Goal: Task Accomplishment & Management: Use online tool/utility

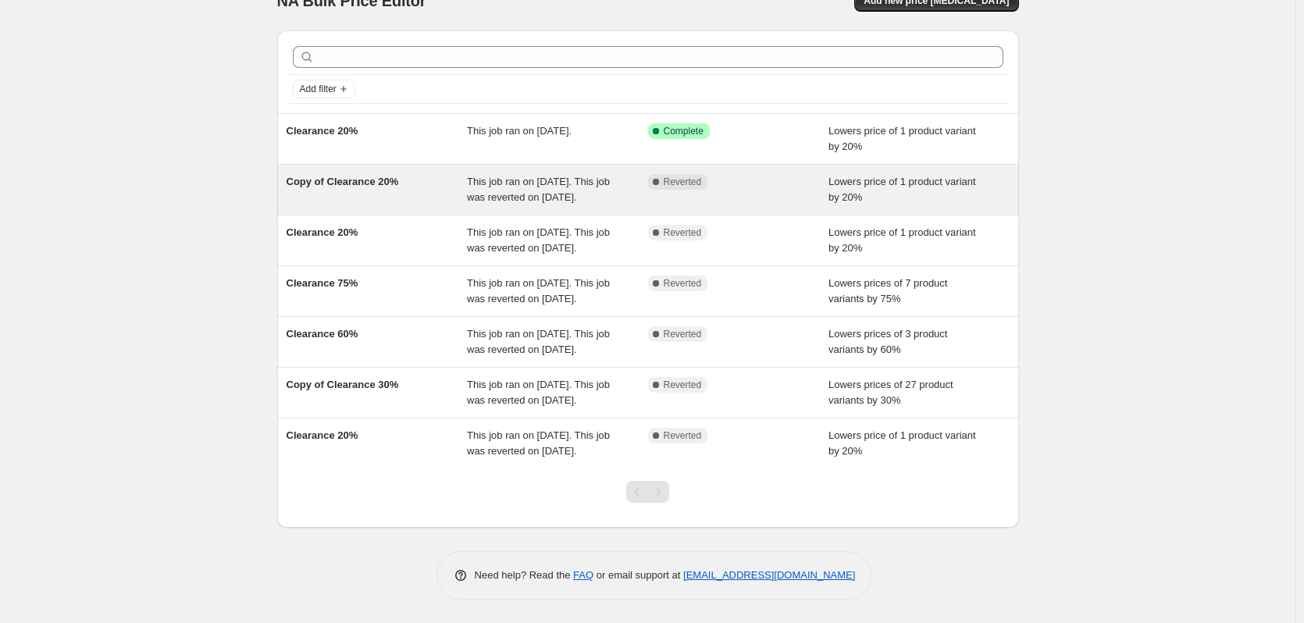
scroll to position [123, 0]
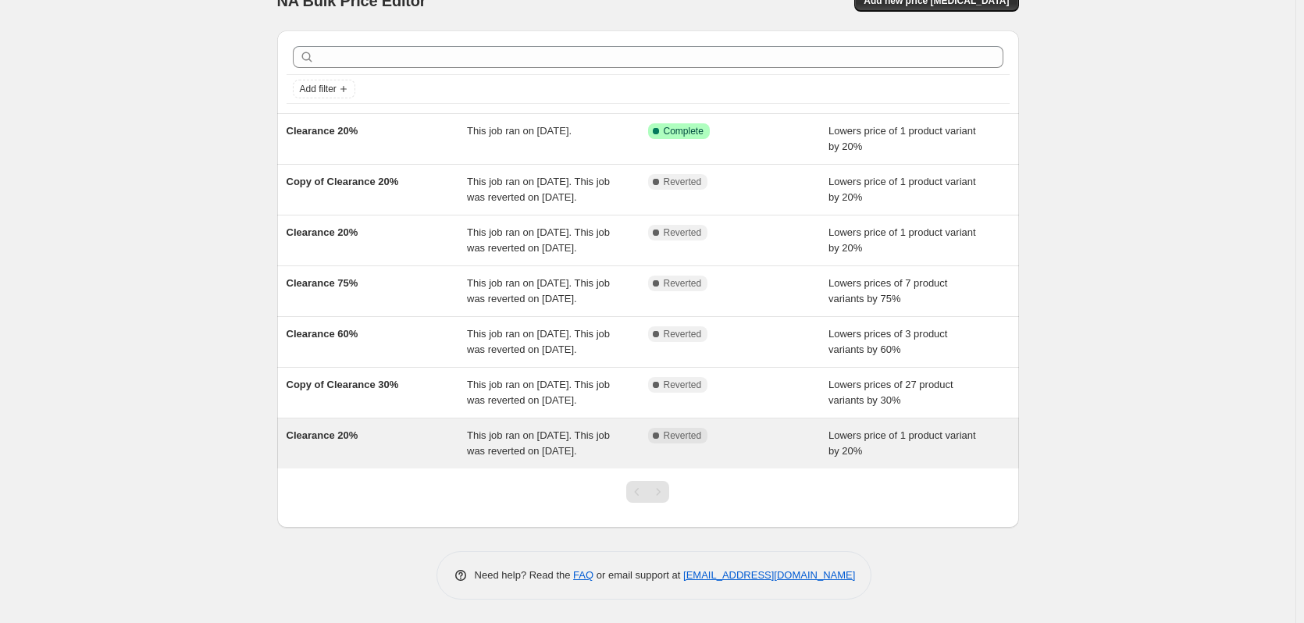
click at [762, 430] on div "Complete Reverted" at bounding box center [738, 443] width 181 height 31
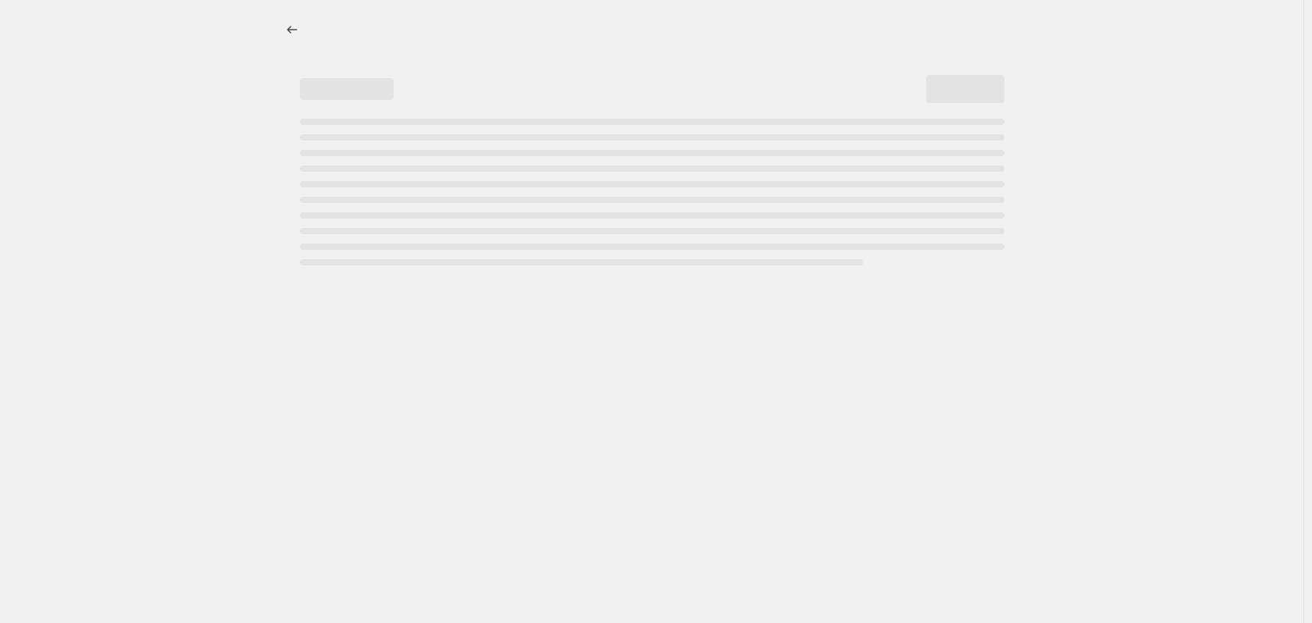
select select "percentage"
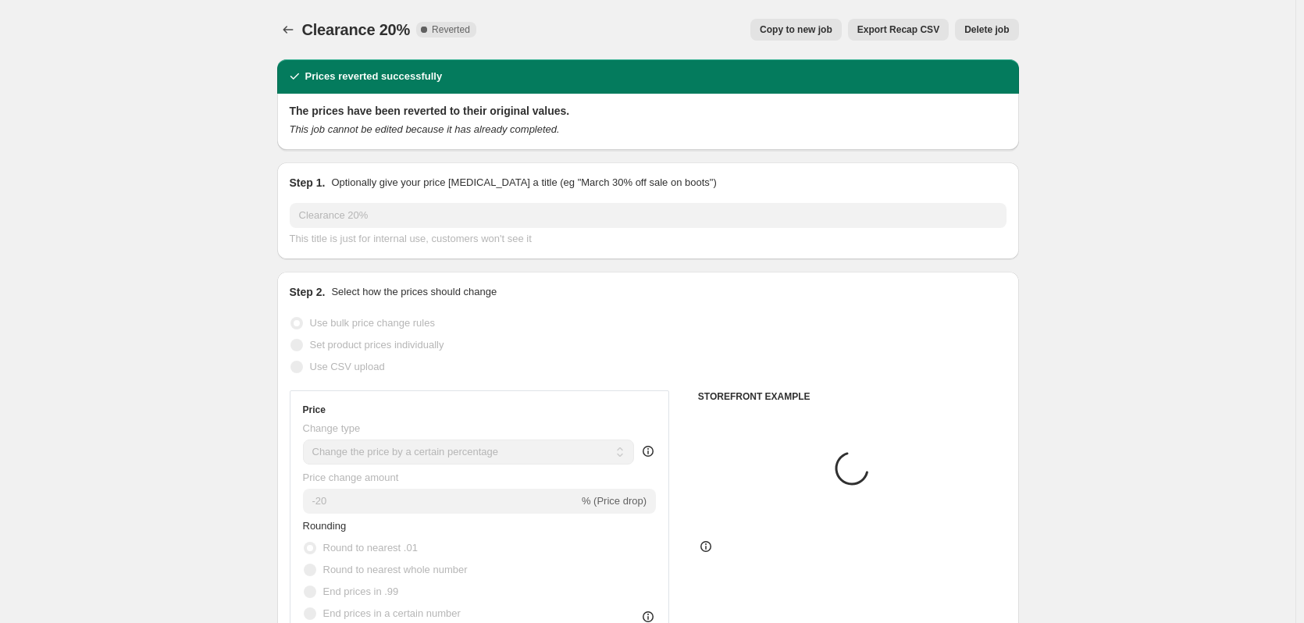
select select "collection"
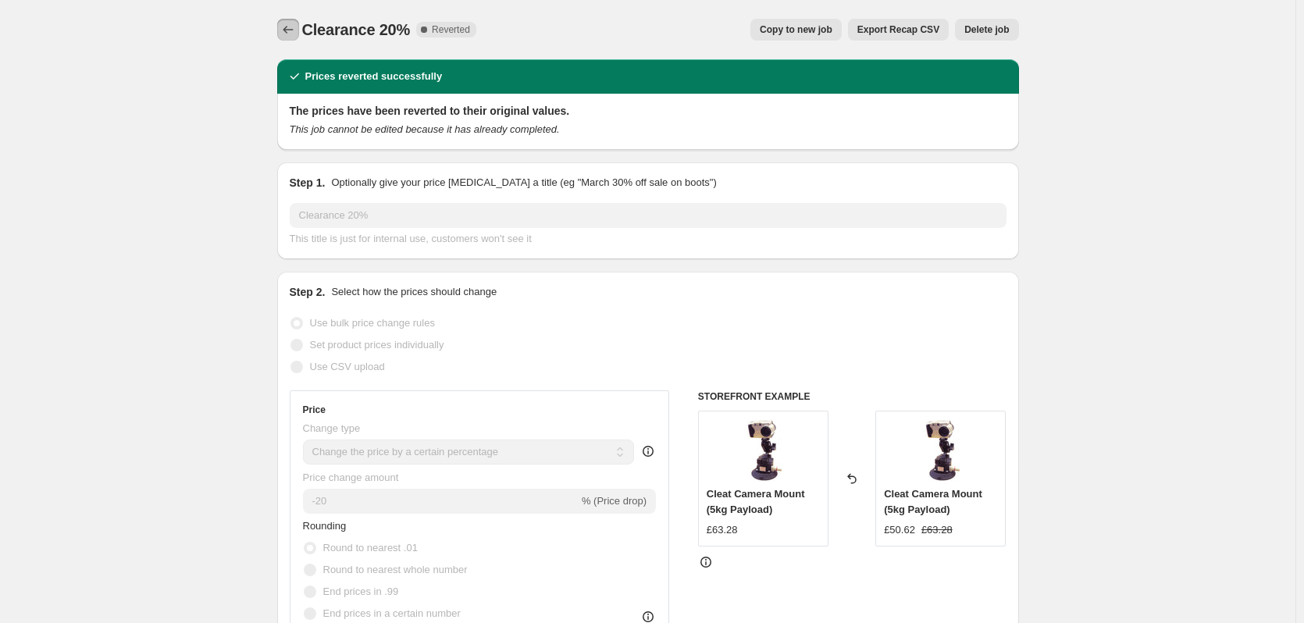
click at [288, 27] on icon "Price change jobs" at bounding box center [288, 30] width 16 height 16
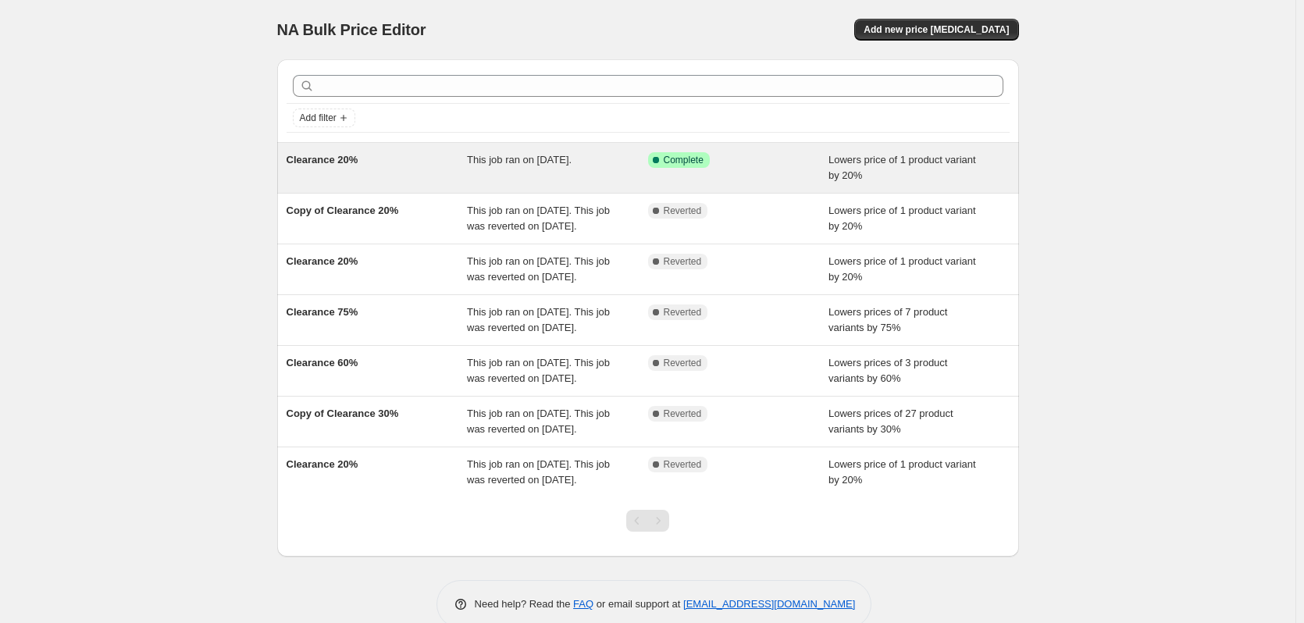
click at [607, 166] on div "This job ran on 24 July 2025." at bounding box center [557, 167] width 181 height 31
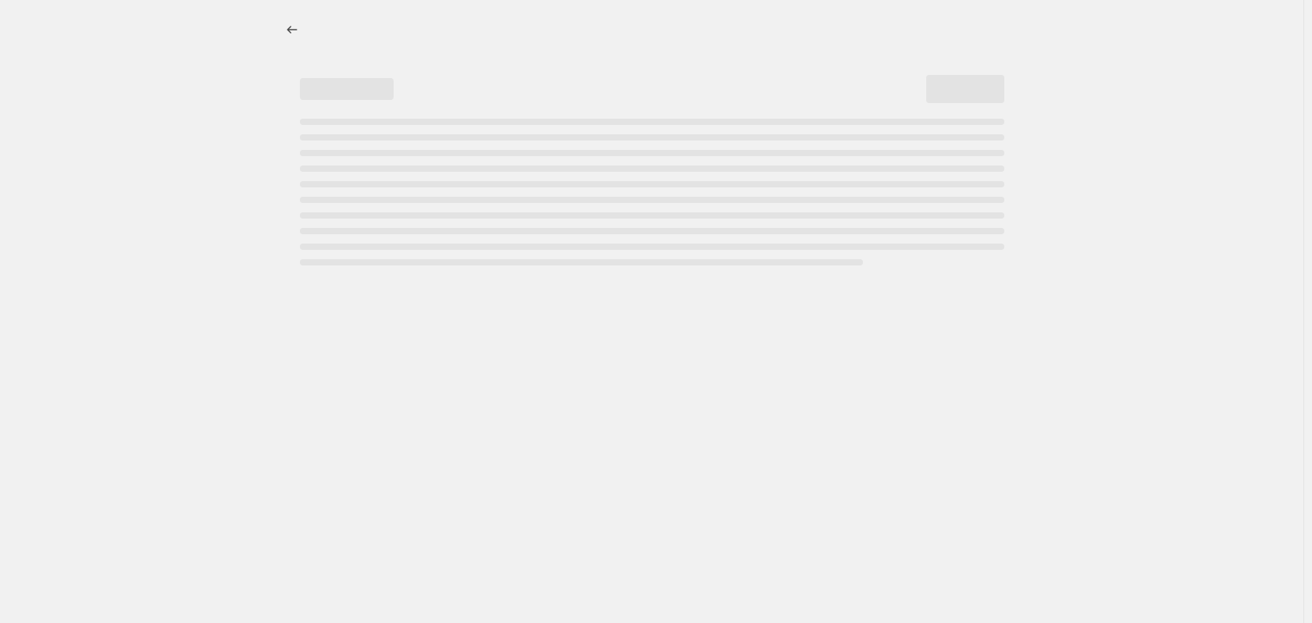
select select "percentage"
select select "collection"
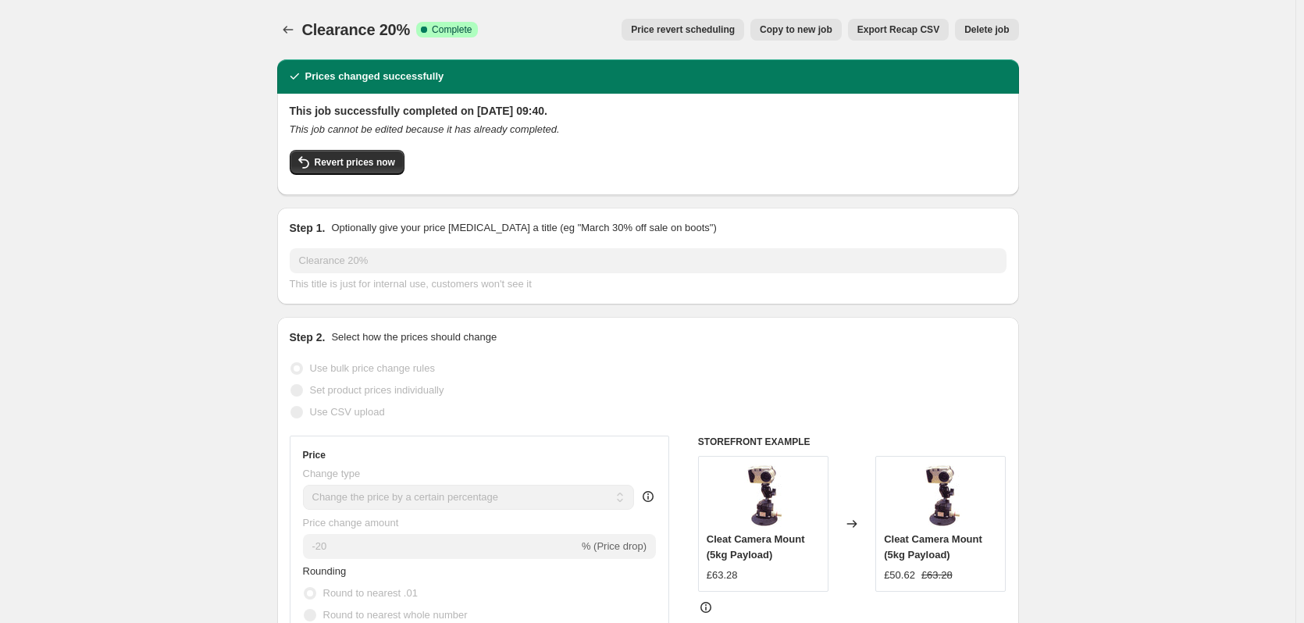
click at [985, 27] on span "Delete job" at bounding box center [986, 29] width 45 height 12
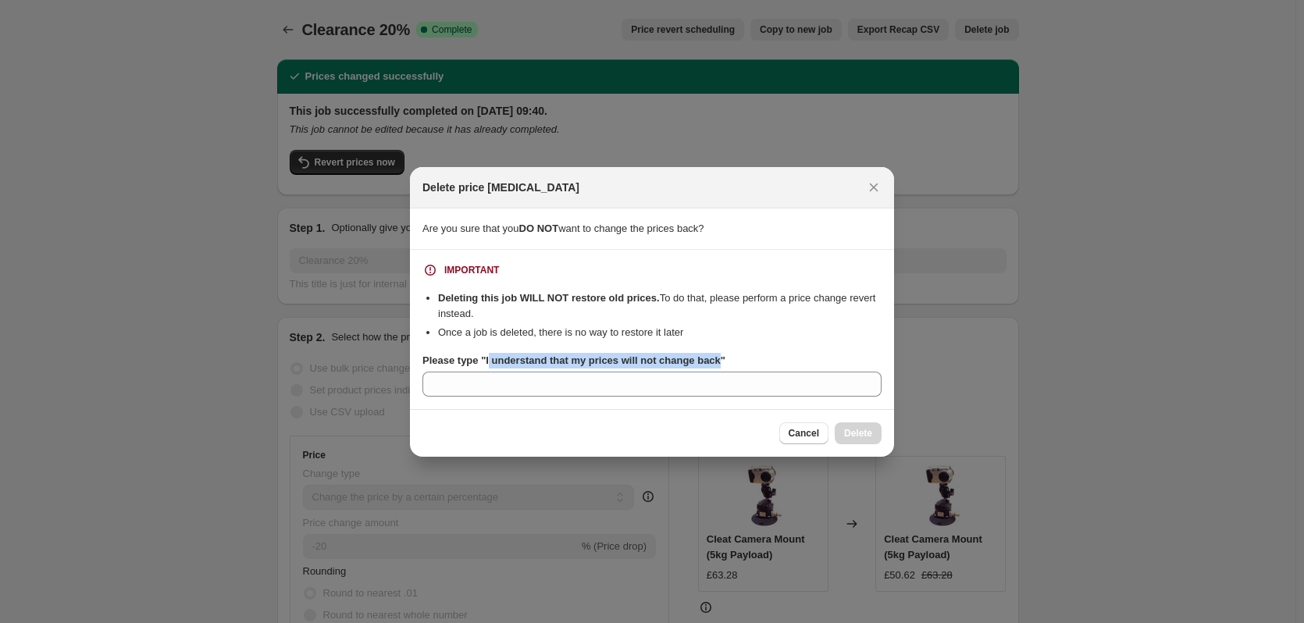
drag, startPoint x: 726, startPoint y: 362, endPoint x: 488, endPoint y: 359, distance: 238.2
click at [488, 359] on b "Please type "I understand that my prices will not change back"" at bounding box center [573, 361] width 303 height 12
click at [644, 334] on li "Once a job is deleted, there is no way to restore it later" at bounding box center [660, 333] width 444 height 16
click at [810, 433] on span "Cancel" at bounding box center [804, 433] width 30 height 12
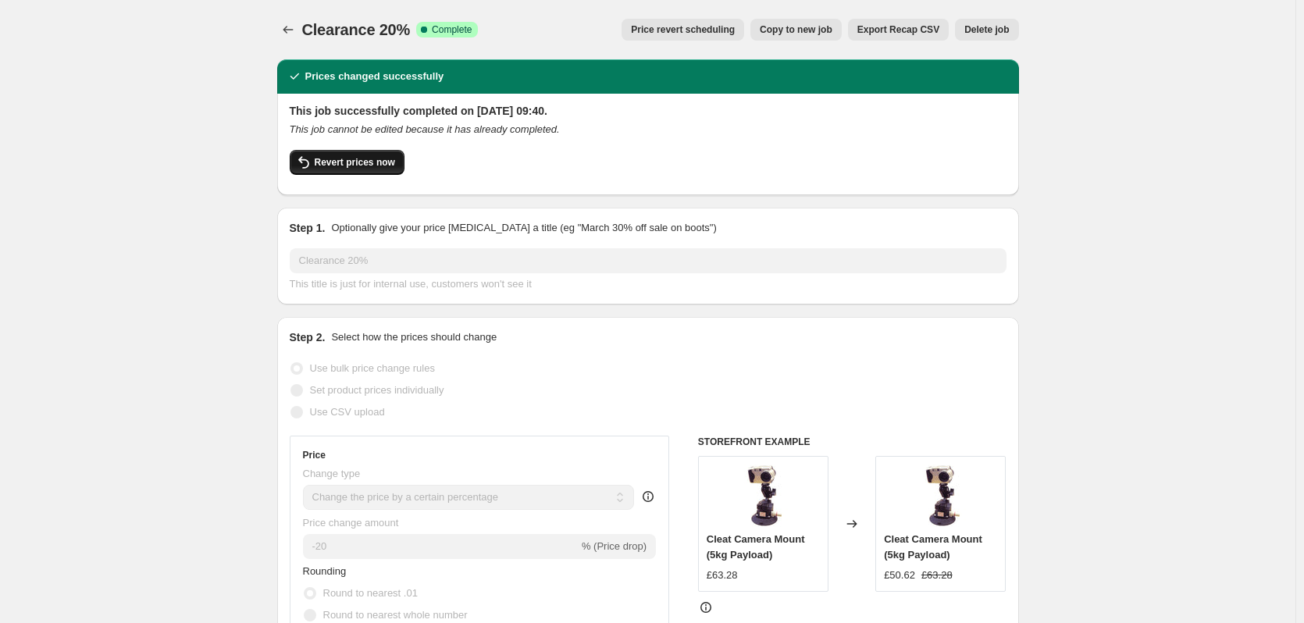
click at [368, 159] on span "Revert prices now" at bounding box center [355, 162] width 80 height 12
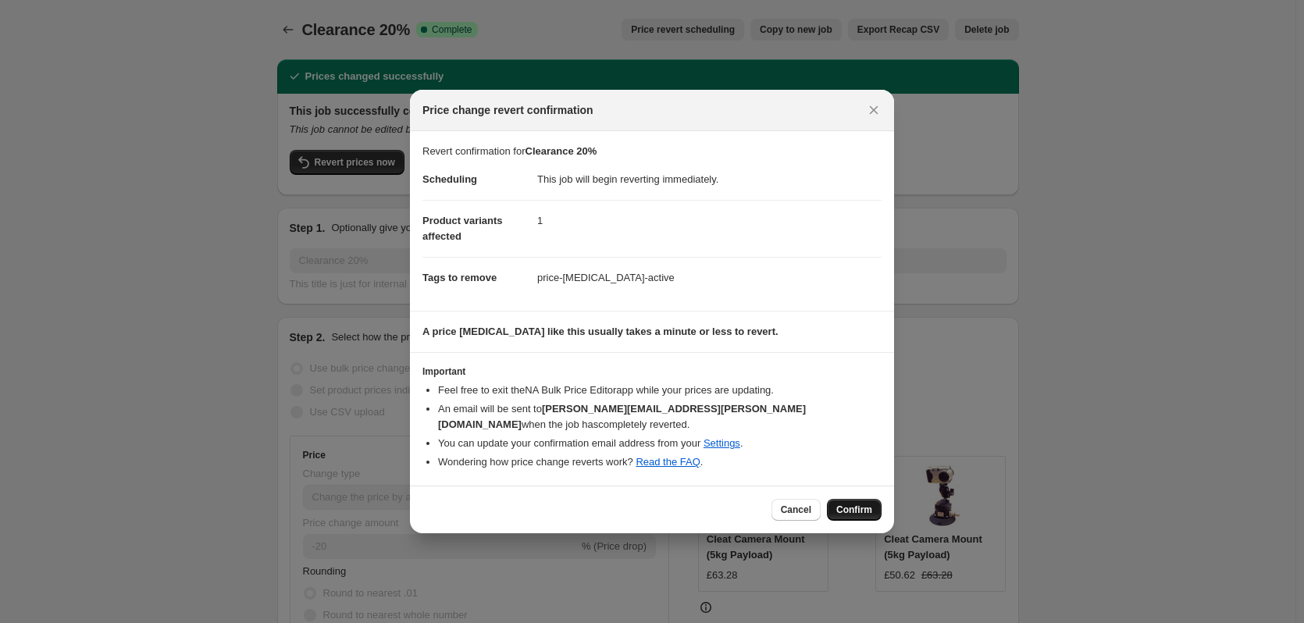
click at [869, 512] on span "Confirm" at bounding box center [854, 510] width 36 height 12
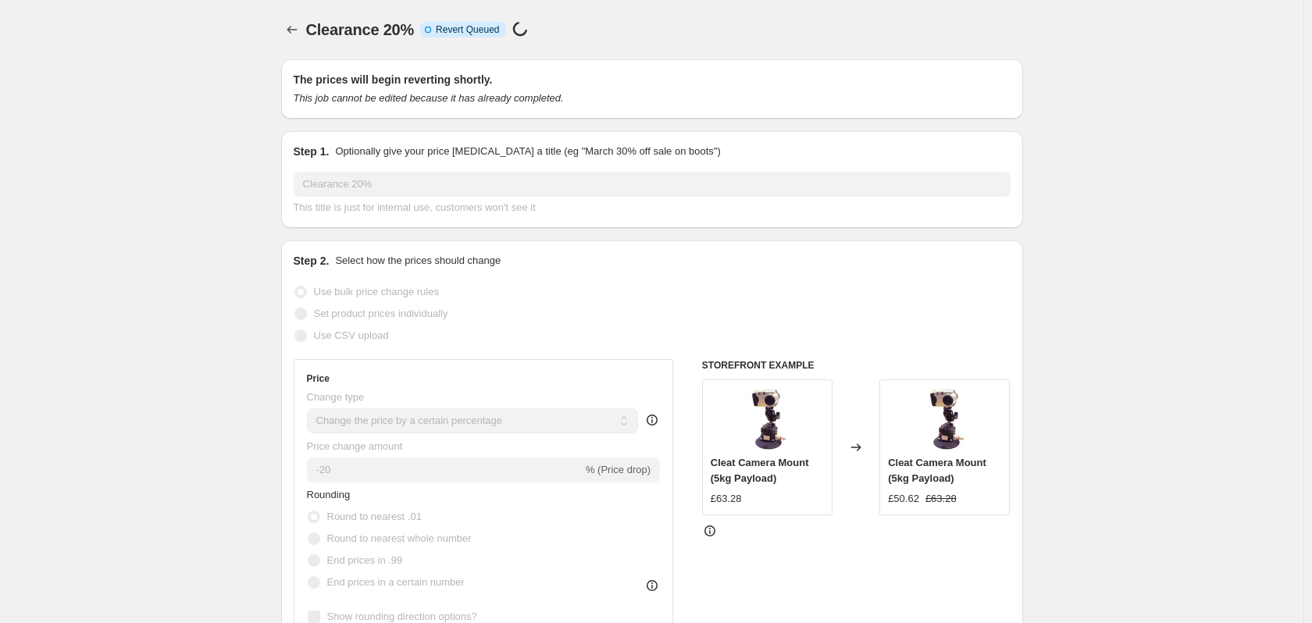
select select "percentage"
select select "collection"
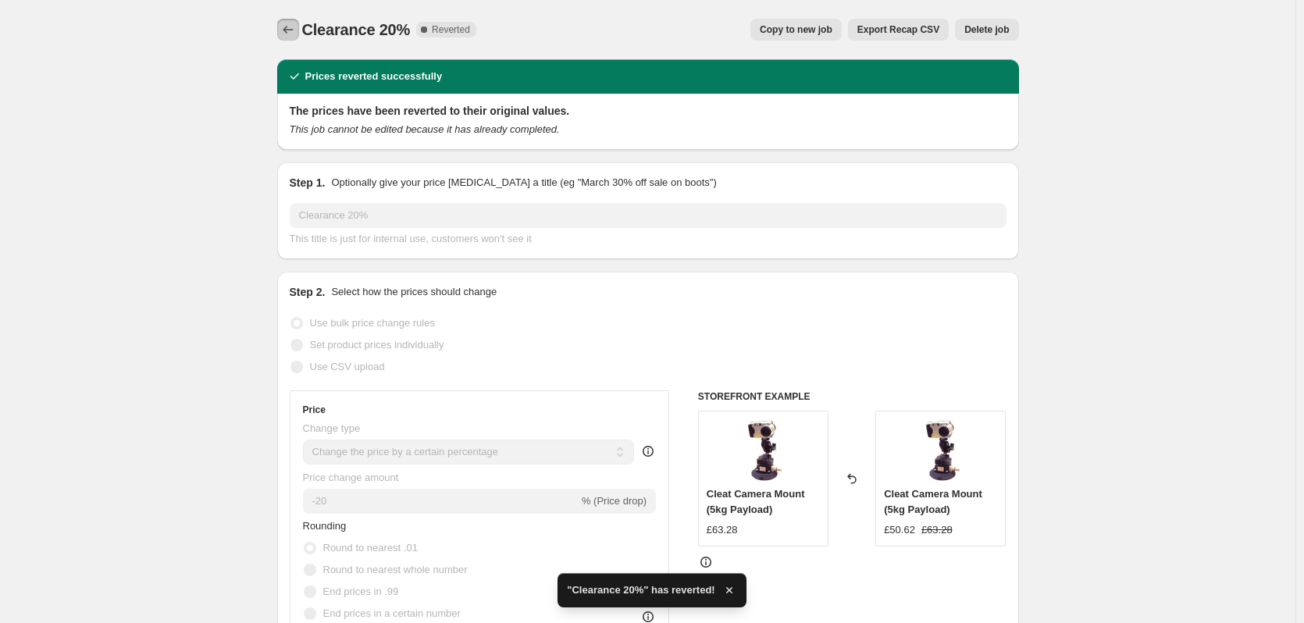
click at [294, 27] on icon "Price change jobs" at bounding box center [288, 30] width 16 height 16
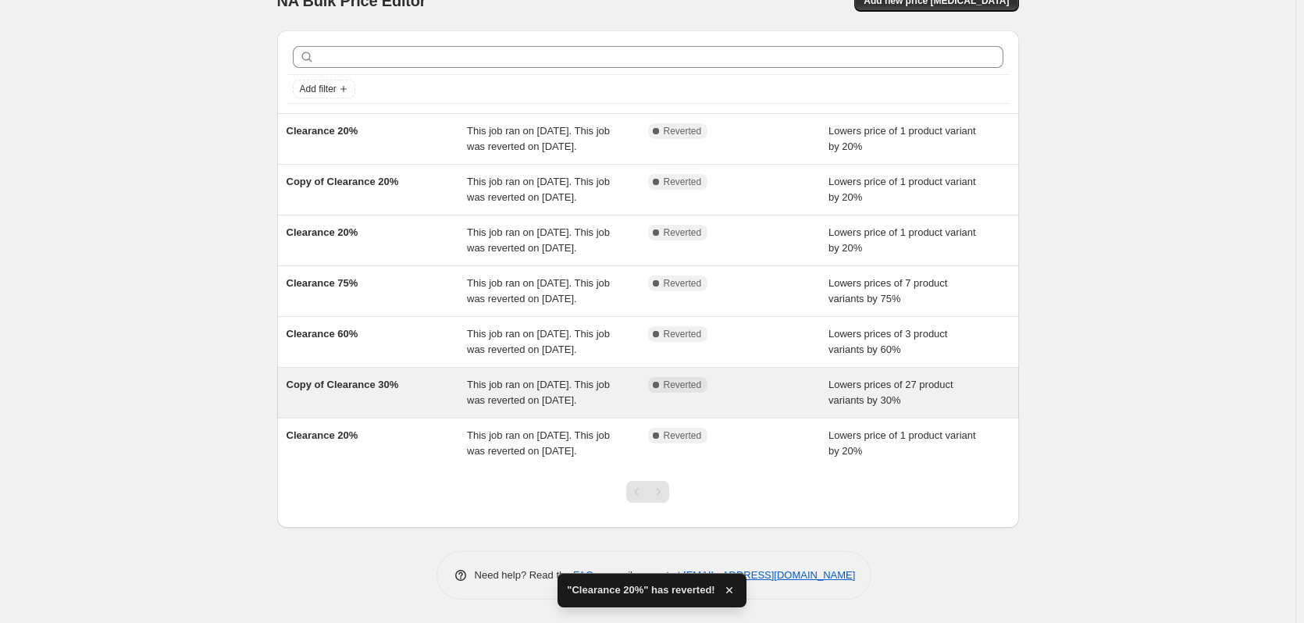
scroll to position [138, 0]
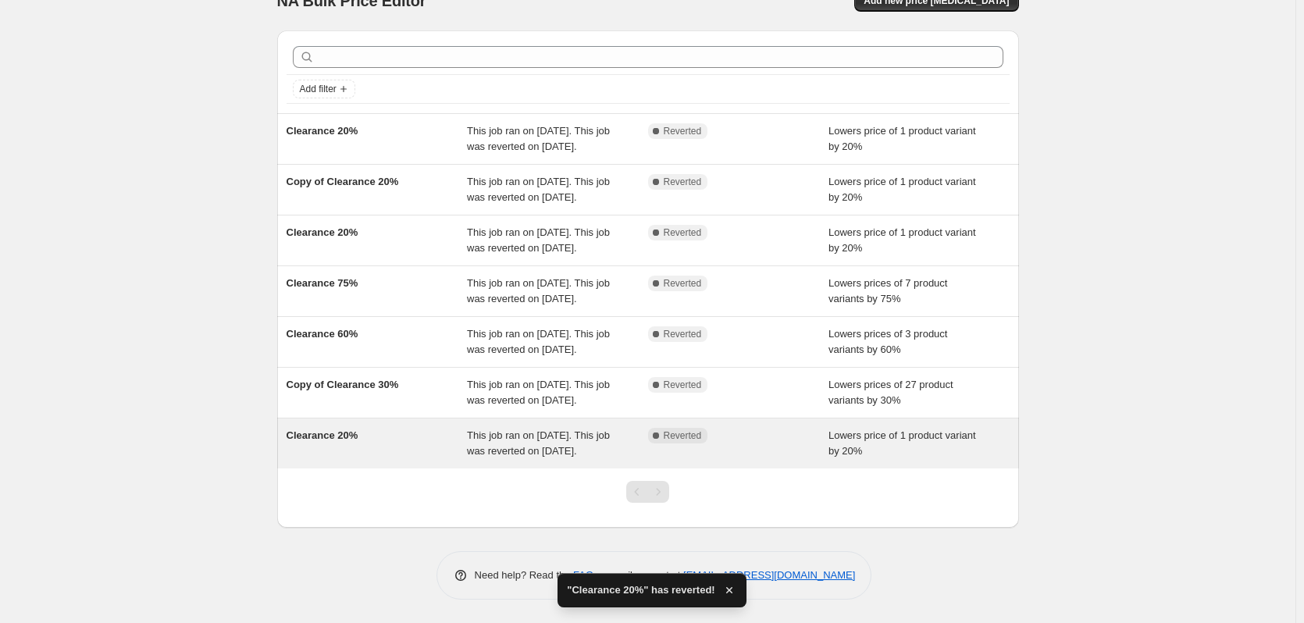
click at [722, 429] on div "Complete Reverted" at bounding box center [738, 443] width 181 height 31
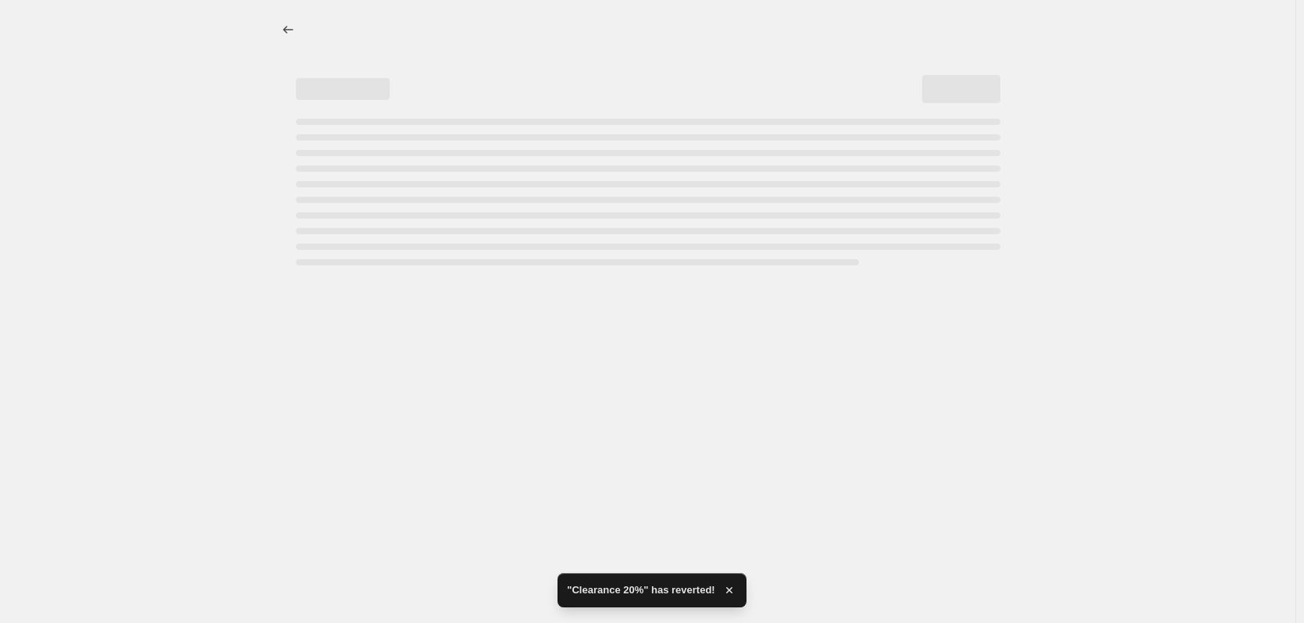
select select "percentage"
select select "collection"
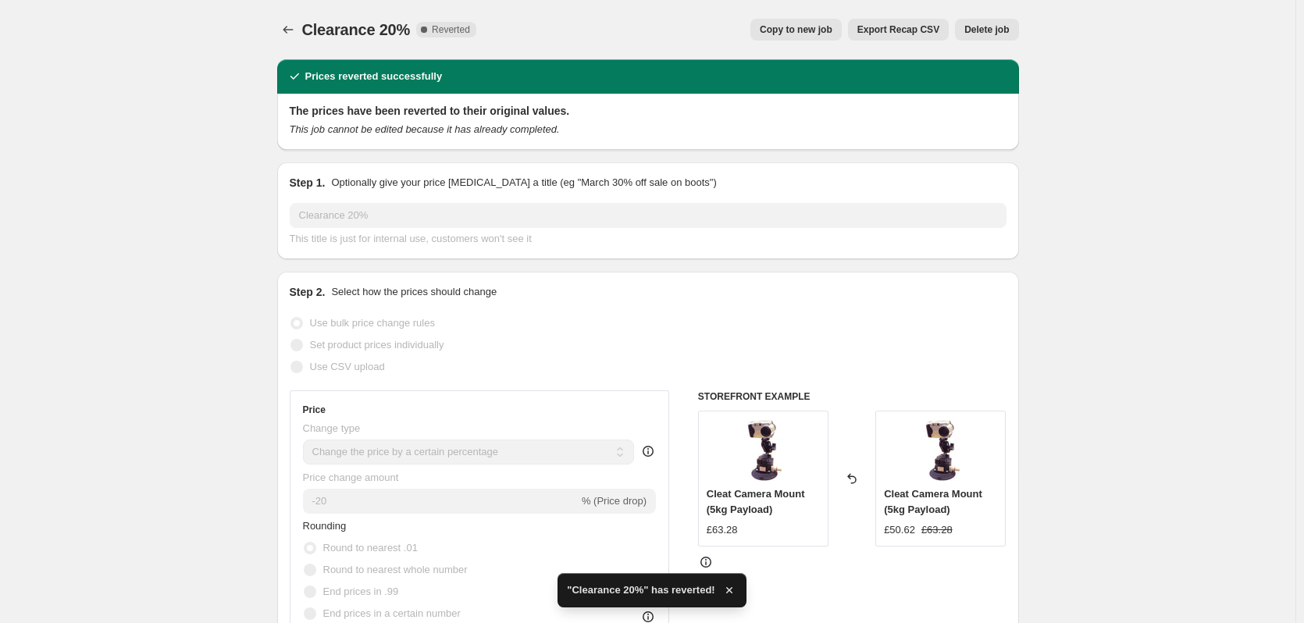
click at [995, 32] on span "Delete job" at bounding box center [986, 29] width 45 height 12
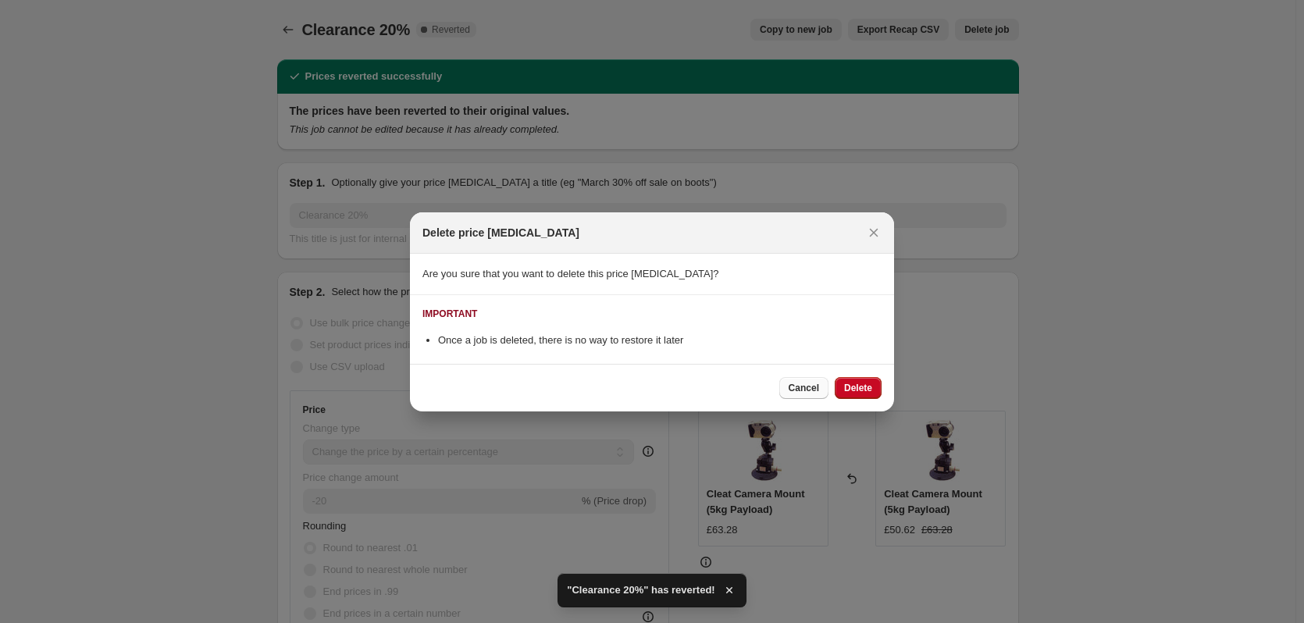
drag, startPoint x: 858, startPoint y: 394, endPoint x: 793, endPoint y: 383, distance: 65.6
click at [859, 394] on span "Delete" at bounding box center [858, 388] width 28 height 12
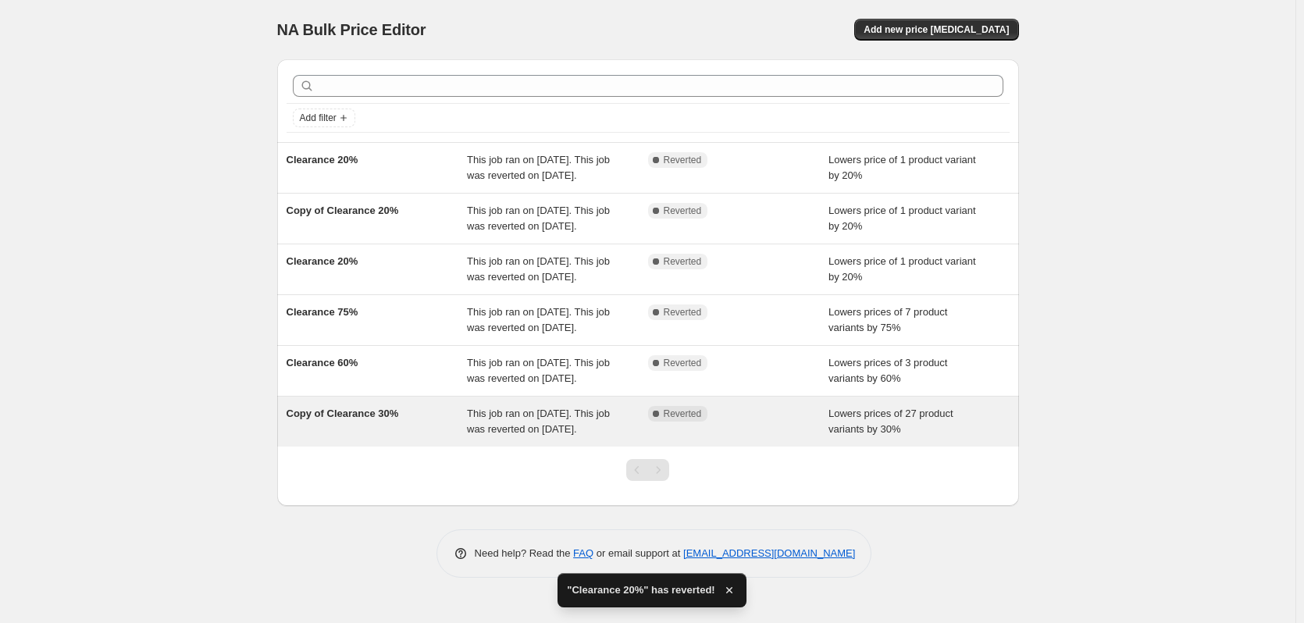
click at [754, 437] on div "Complete Reverted" at bounding box center [738, 421] width 181 height 31
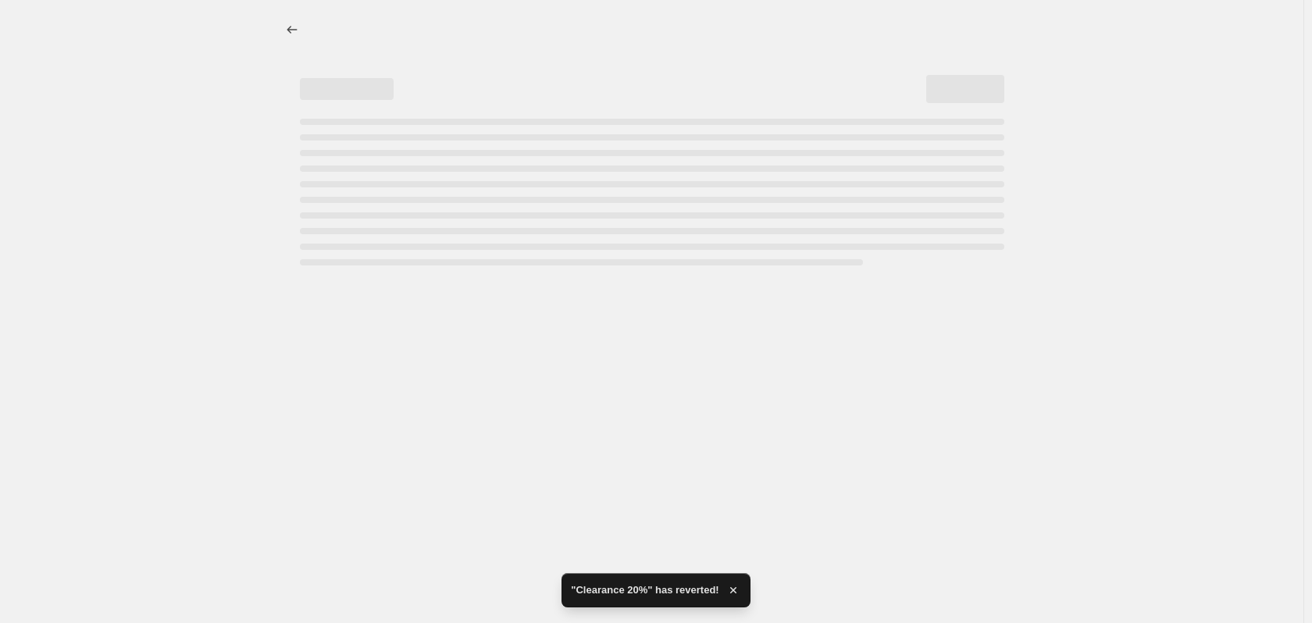
select select "percentage"
select select "collection"
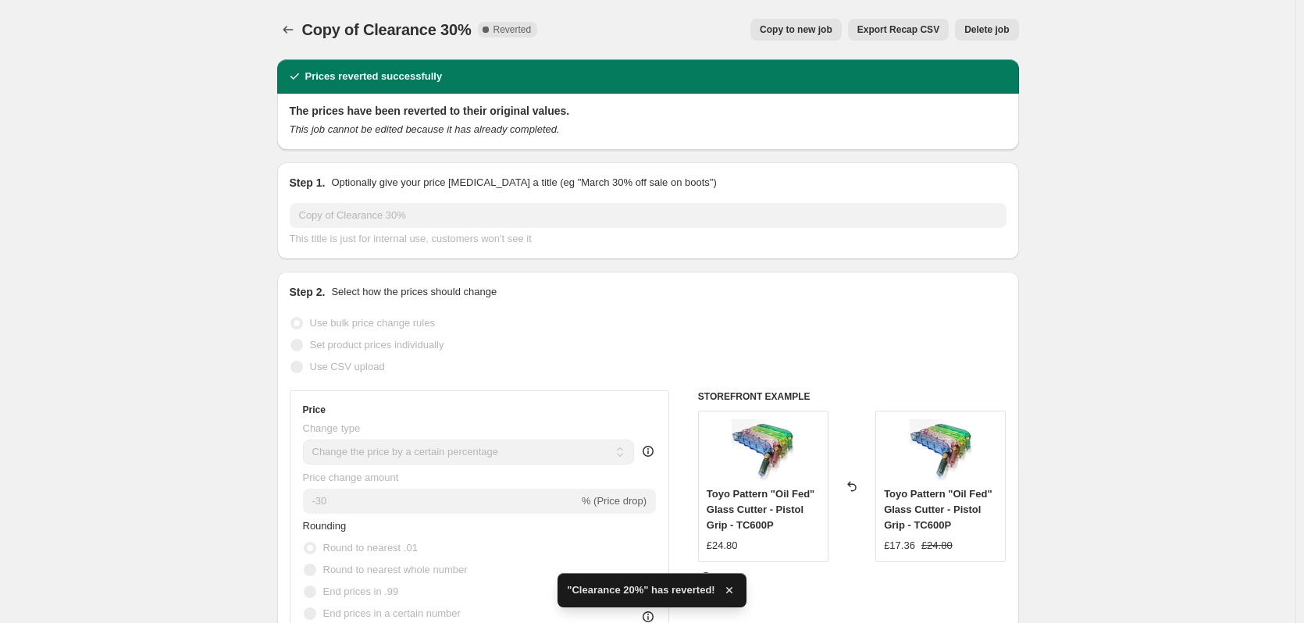
click at [990, 9] on div "Copy of Clearance 30%. This page is ready Copy of Clearance 30% Complete Revert…" at bounding box center [648, 29] width 742 height 59
click at [990, 23] on button "Delete job" at bounding box center [986, 30] width 63 height 22
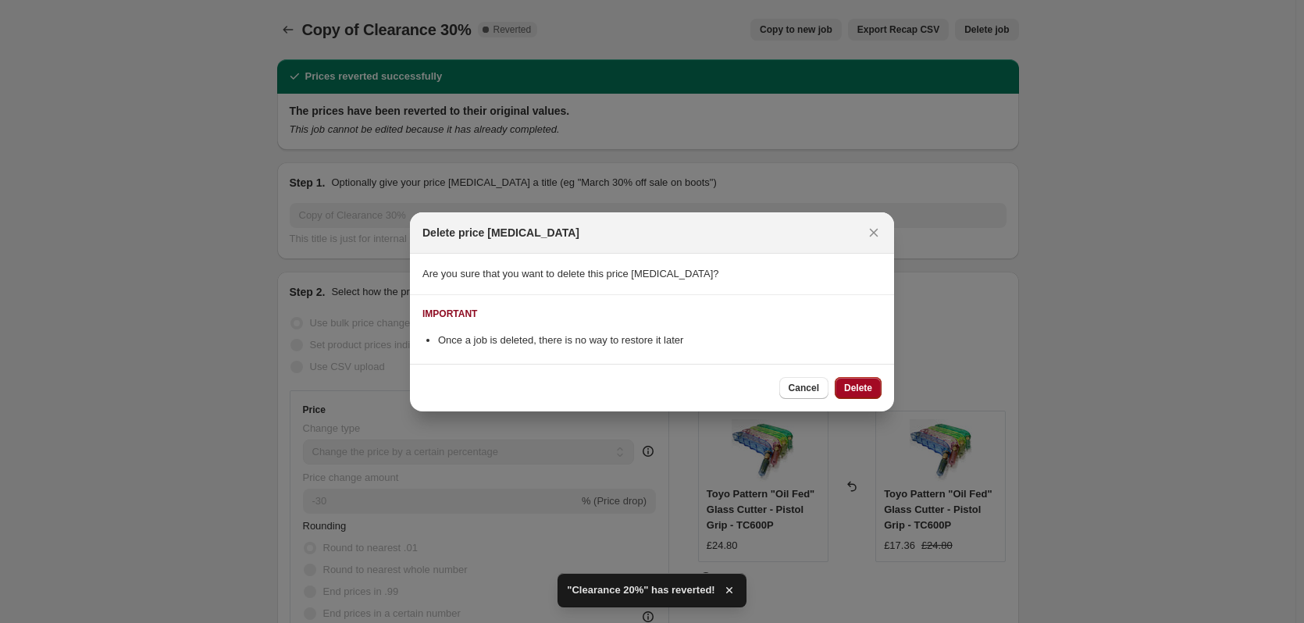
click at [868, 395] on button "Delete" at bounding box center [858, 388] width 47 height 22
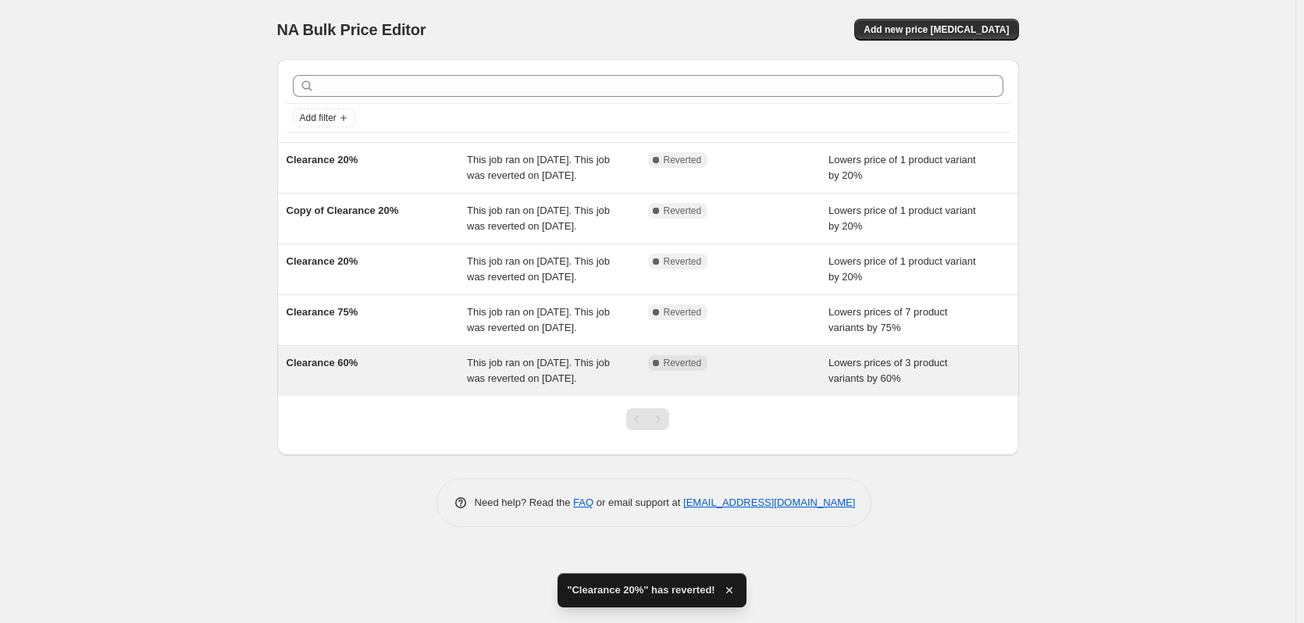
click at [769, 371] on div "Complete Reverted" at bounding box center [727, 363] width 158 height 16
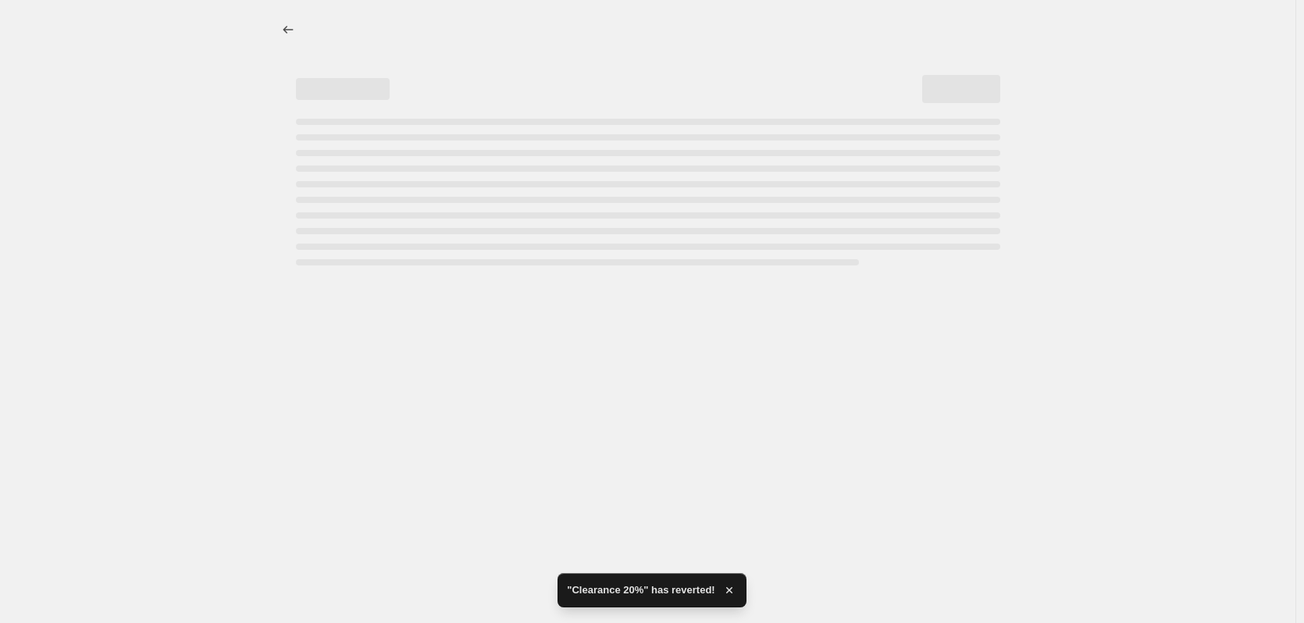
select select "percentage"
select select "collection"
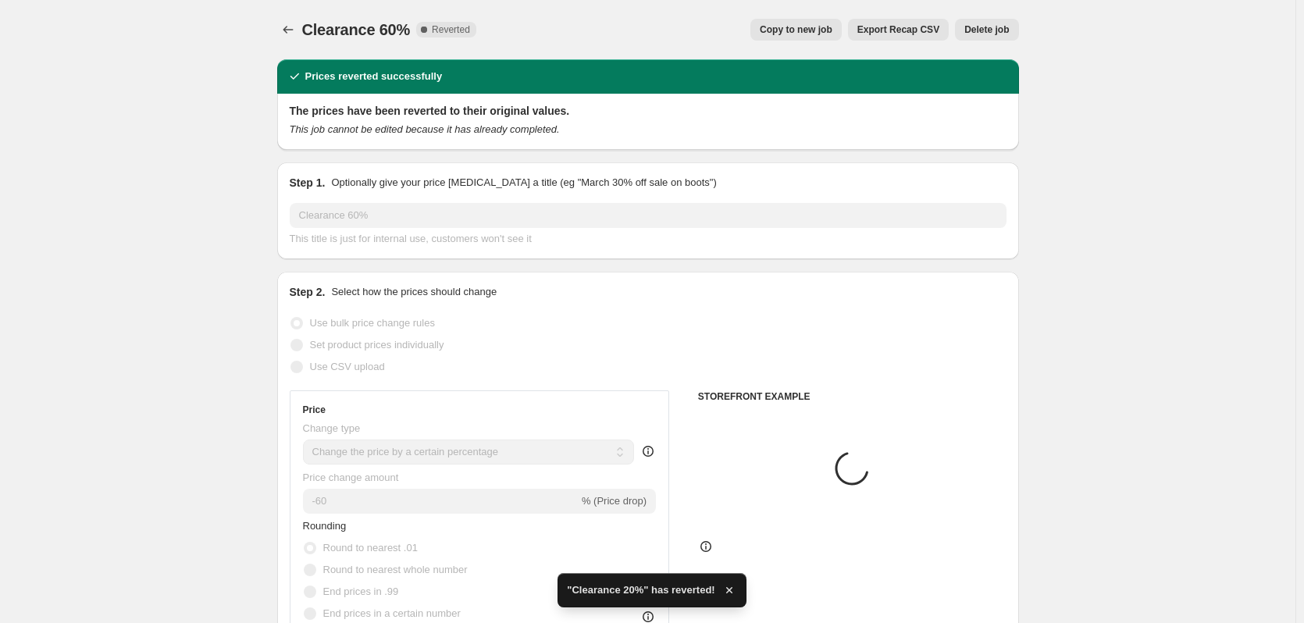
click at [985, 30] on span "Delete job" at bounding box center [986, 29] width 45 height 12
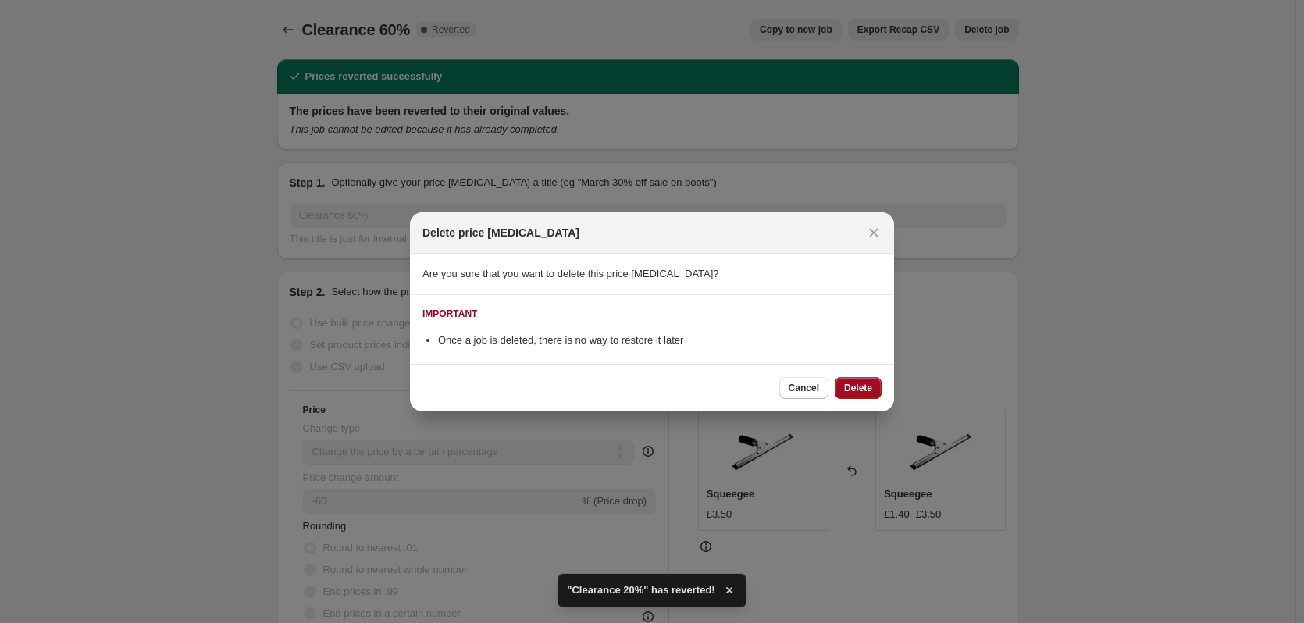
click at [844, 382] on span "Delete" at bounding box center [858, 388] width 28 height 12
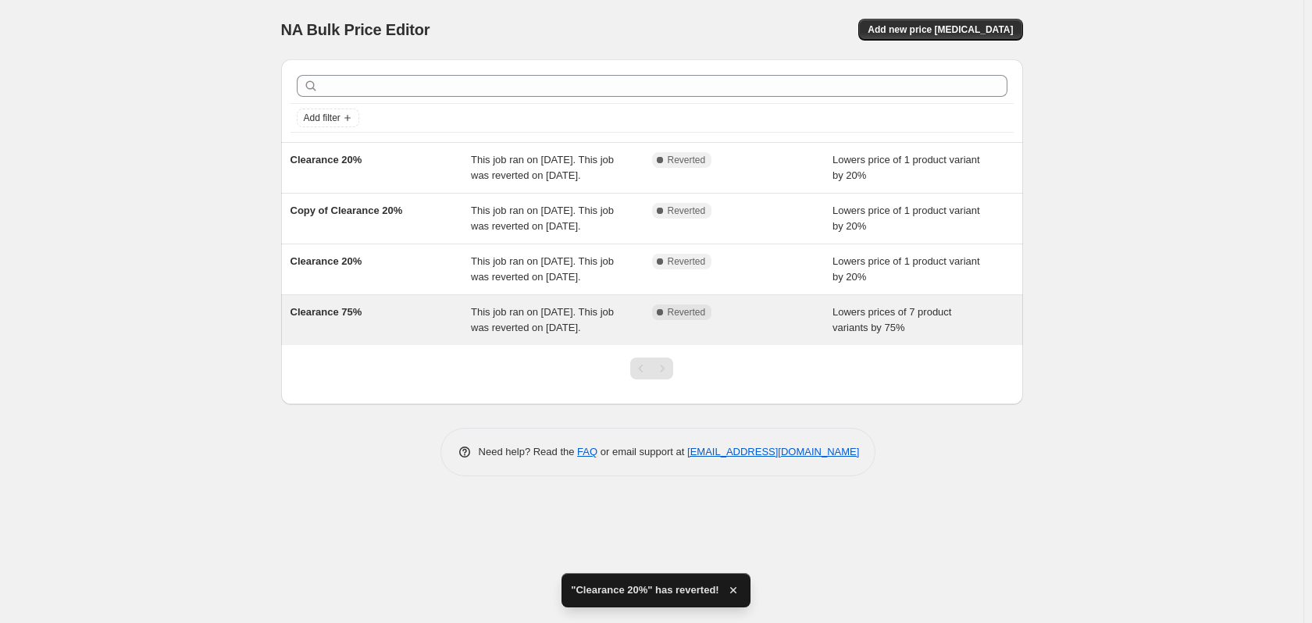
click at [768, 320] on div "Complete Reverted" at bounding box center [731, 313] width 158 height 16
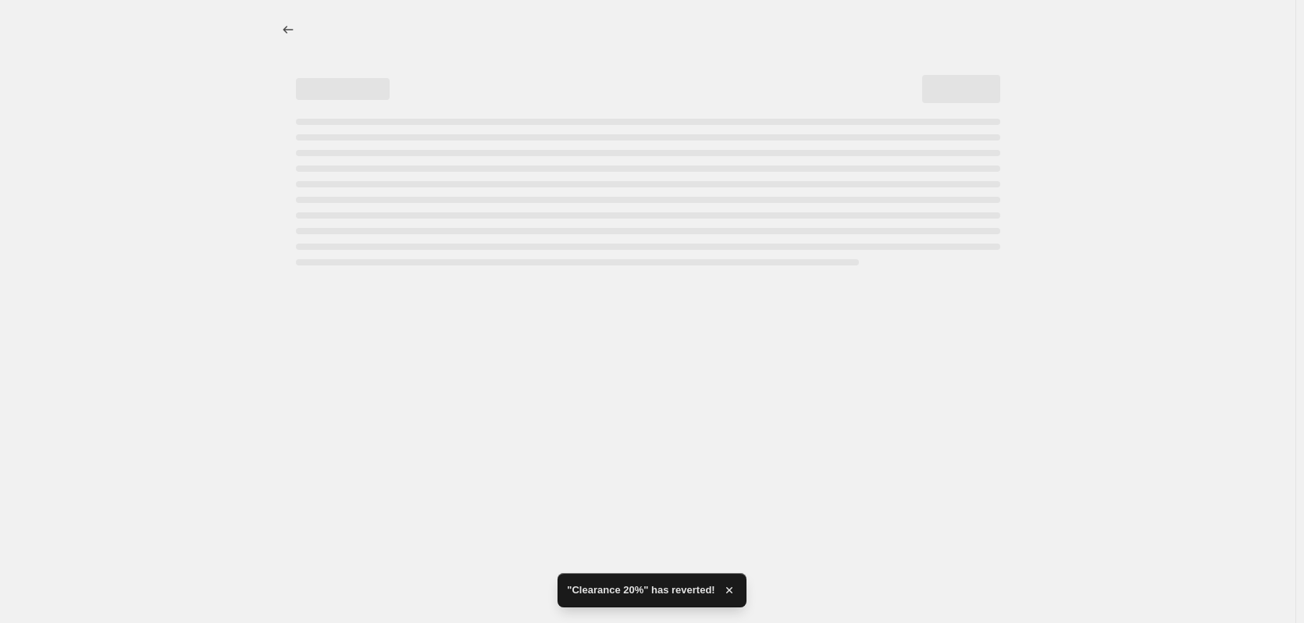
select select "percentage"
select select "collection"
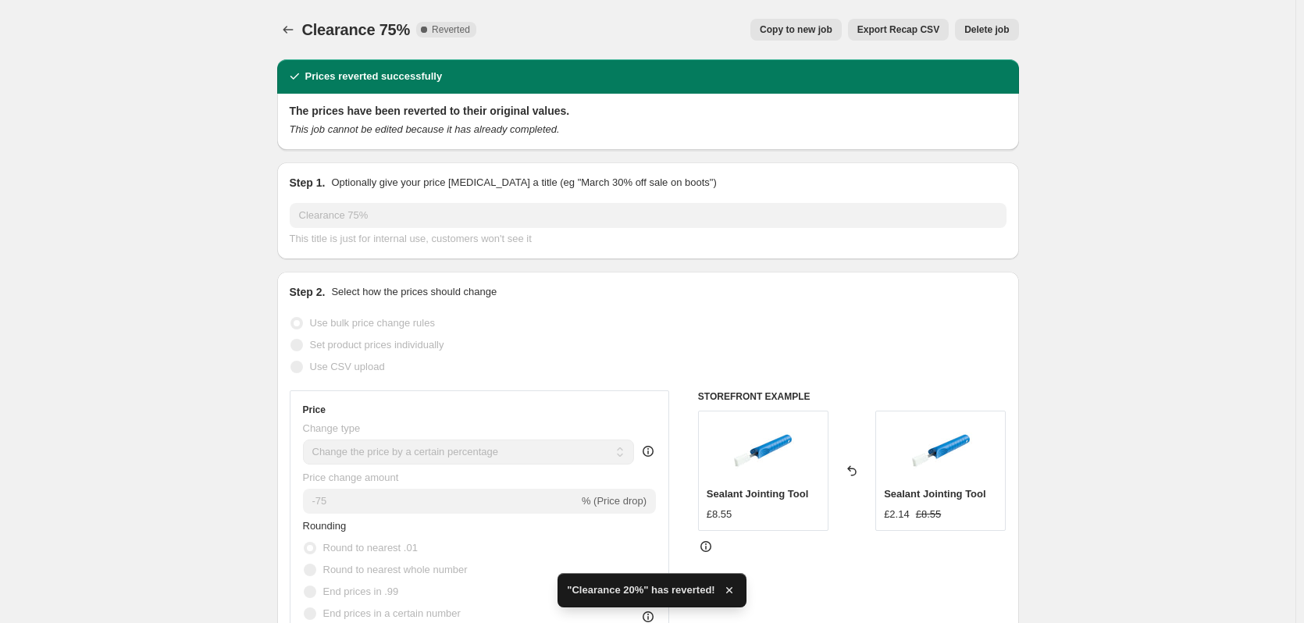
click at [985, 24] on span "Delete job" at bounding box center [986, 29] width 45 height 12
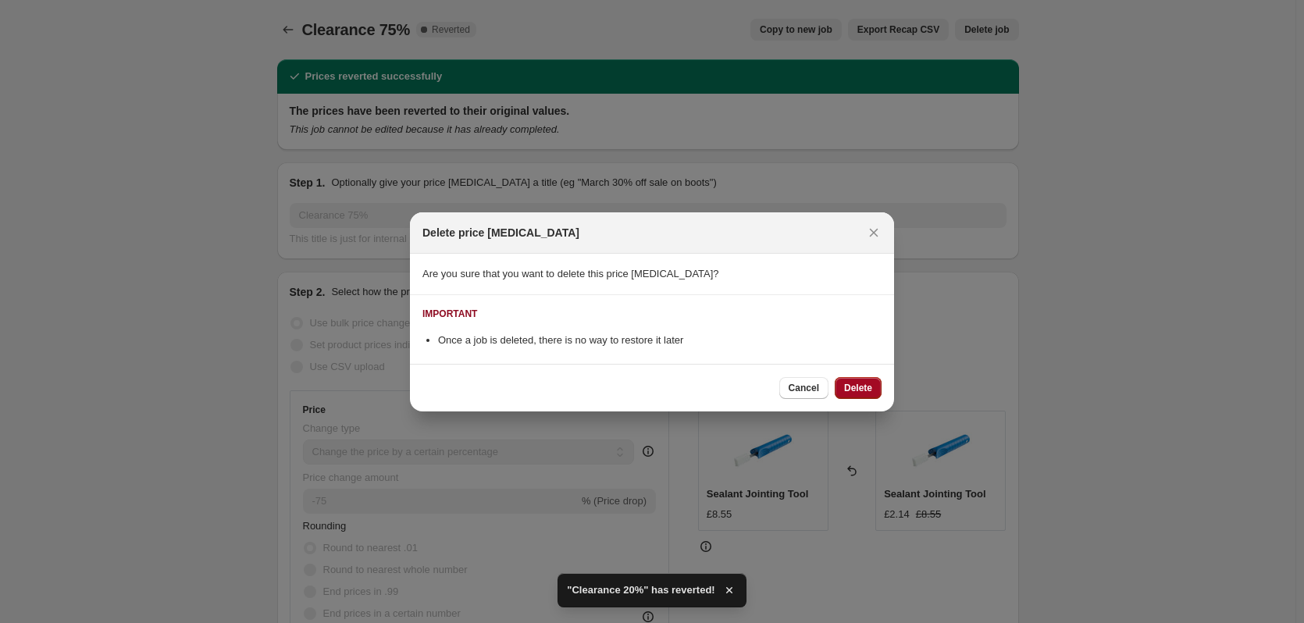
click at [839, 392] on button "Delete" at bounding box center [858, 388] width 47 height 22
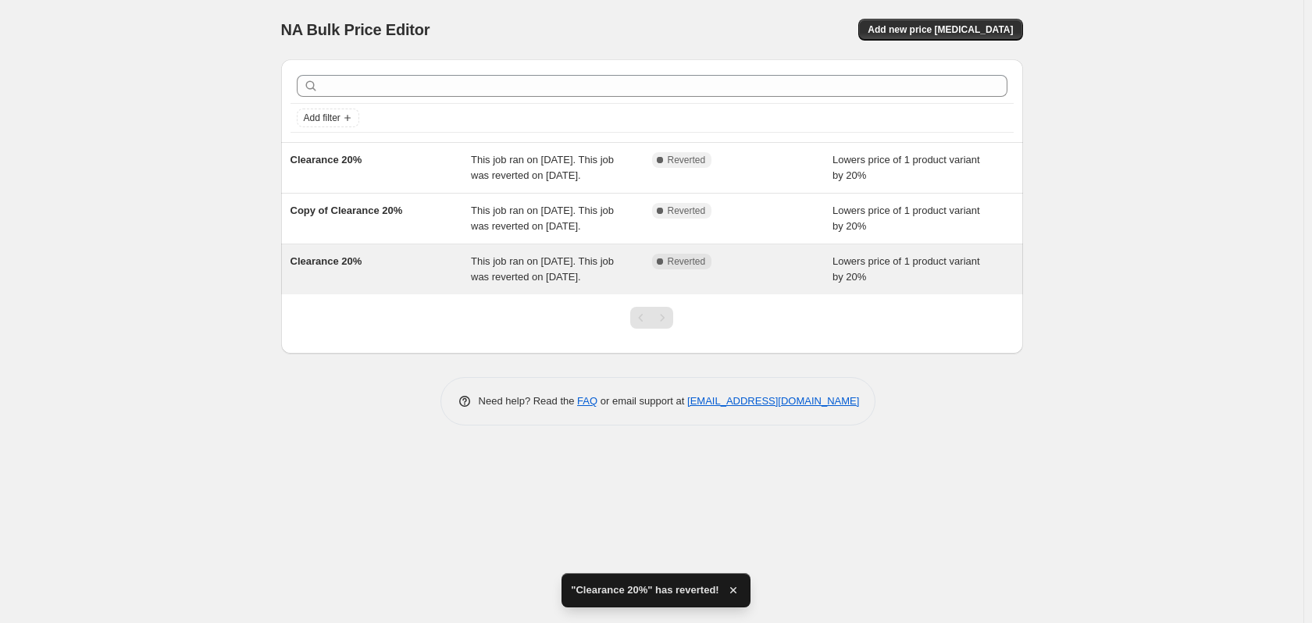
click at [749, 269] on div "Complete Reverted" at bounding box center [731, 262] width 158 height 16
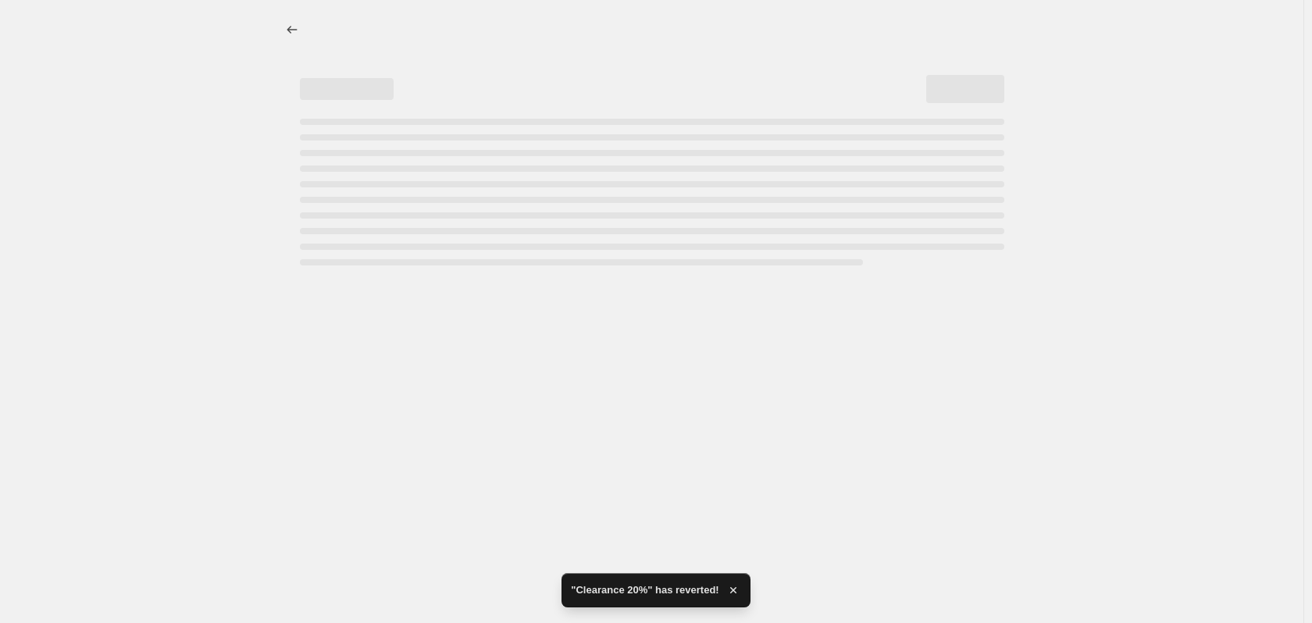
select select "percentage"
select select "collection"
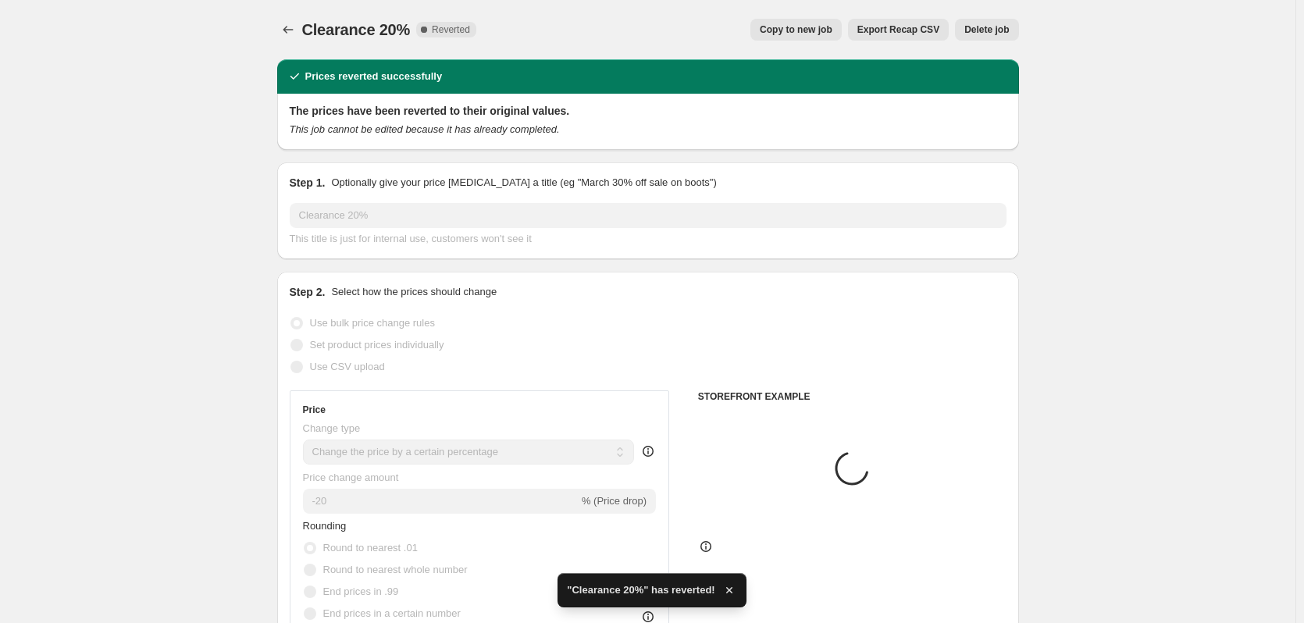
click at [986, 34] on span "Delete job" at bounding box center [986, 29] width 45 height 12
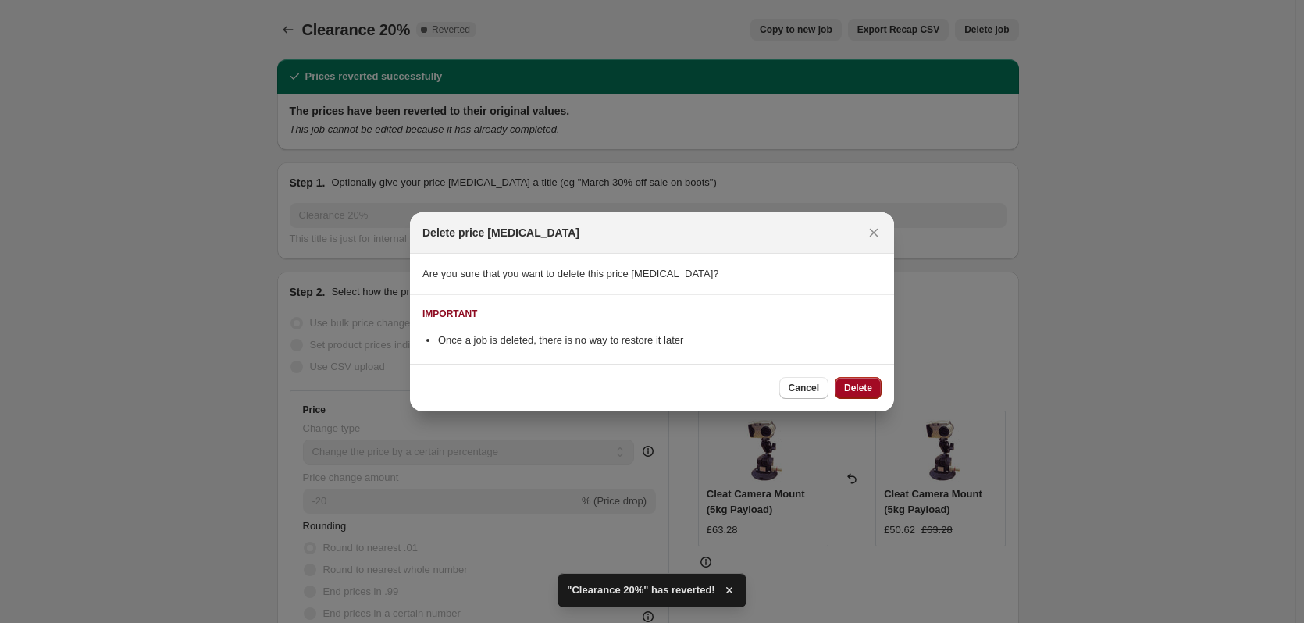
click at [863, 386] on span "Delete" at bounding box center [858, 388] width 28 height 12
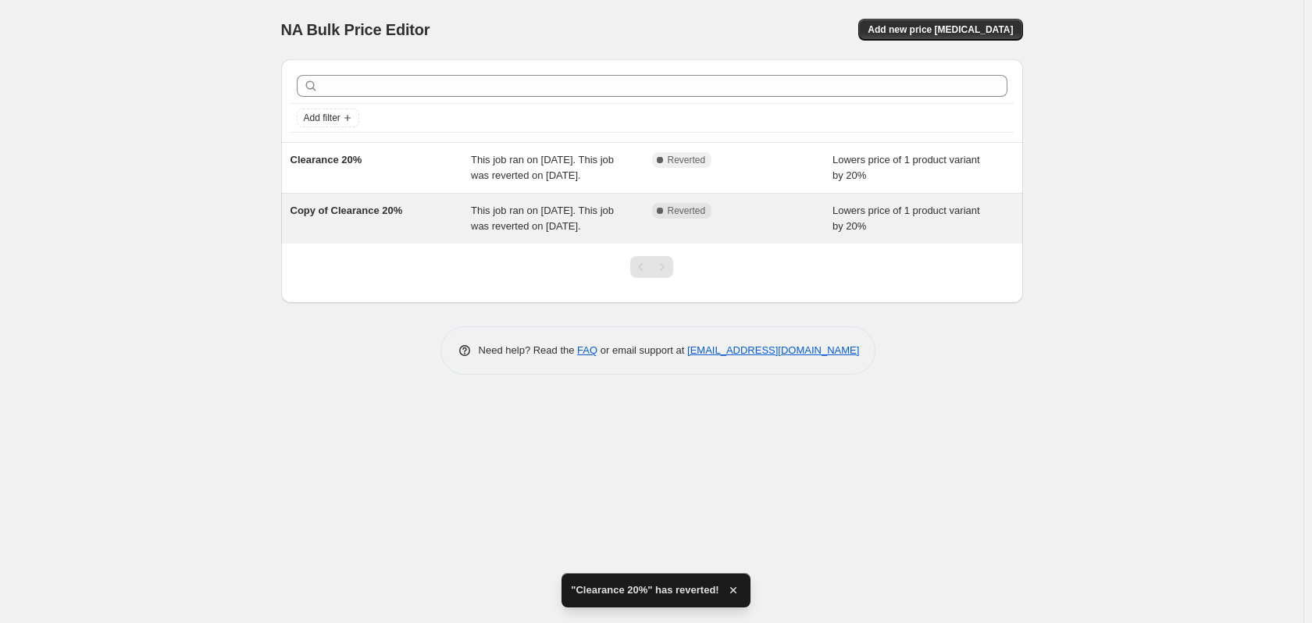
click at [765, 219] on div "Complete Reverted" at bounding box center [731, 211] width 158 height 16
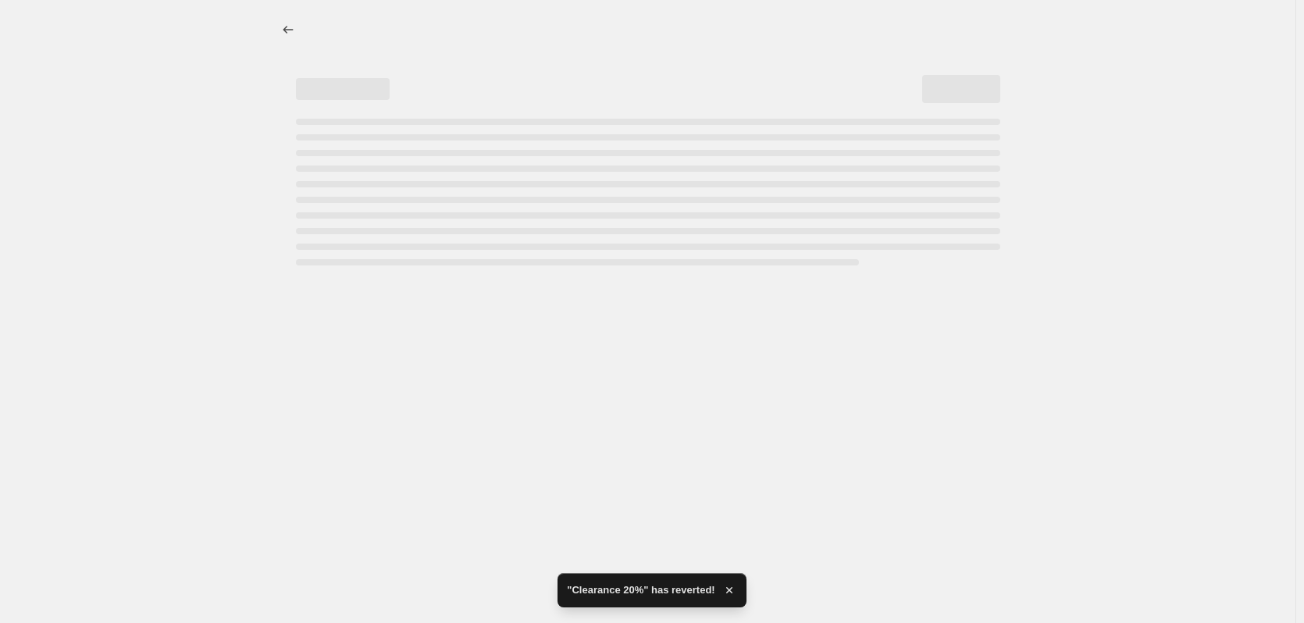
select select "percentage"
select select "collection"
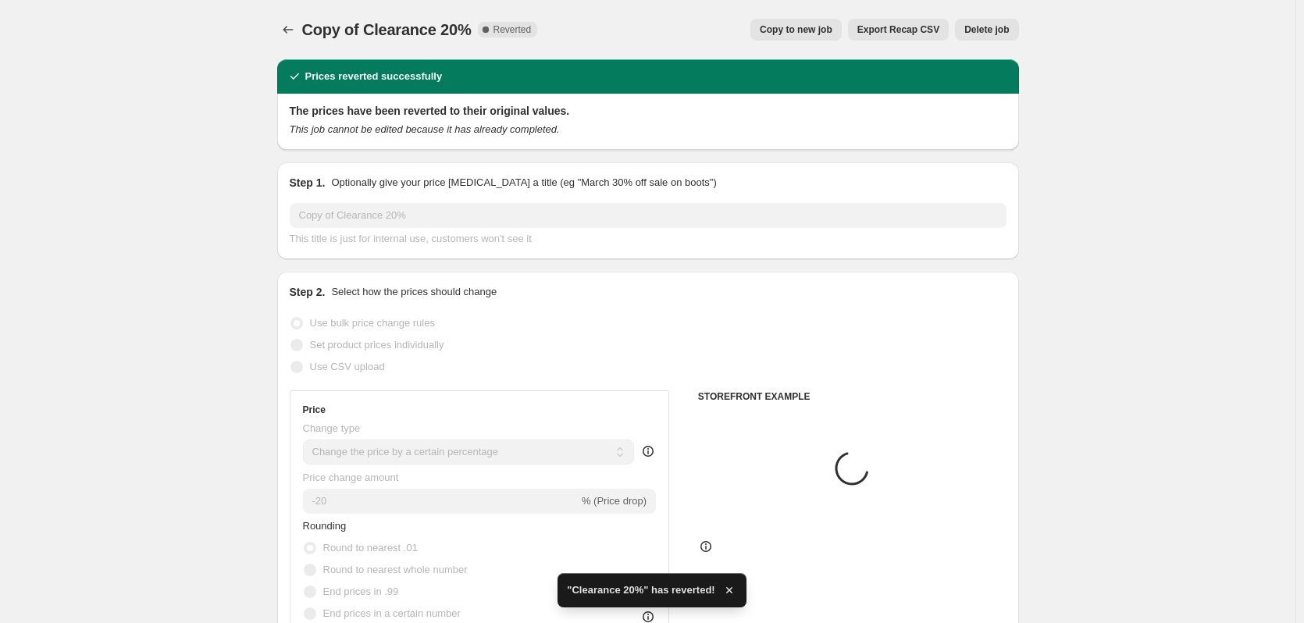
click at [994, 29] on span "Delete job" at bounding box center [986, 29] width 45 height 12
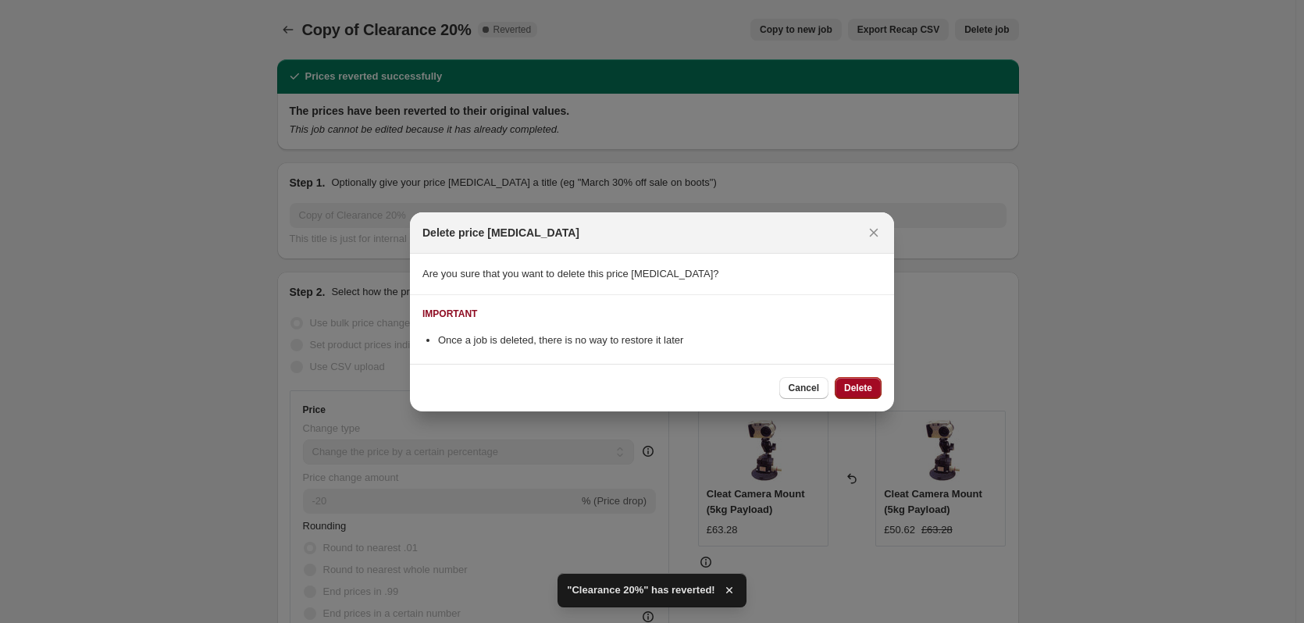
click at [870, 389] on span "Delete" at bounding box center [858, 388] width 28 height 12
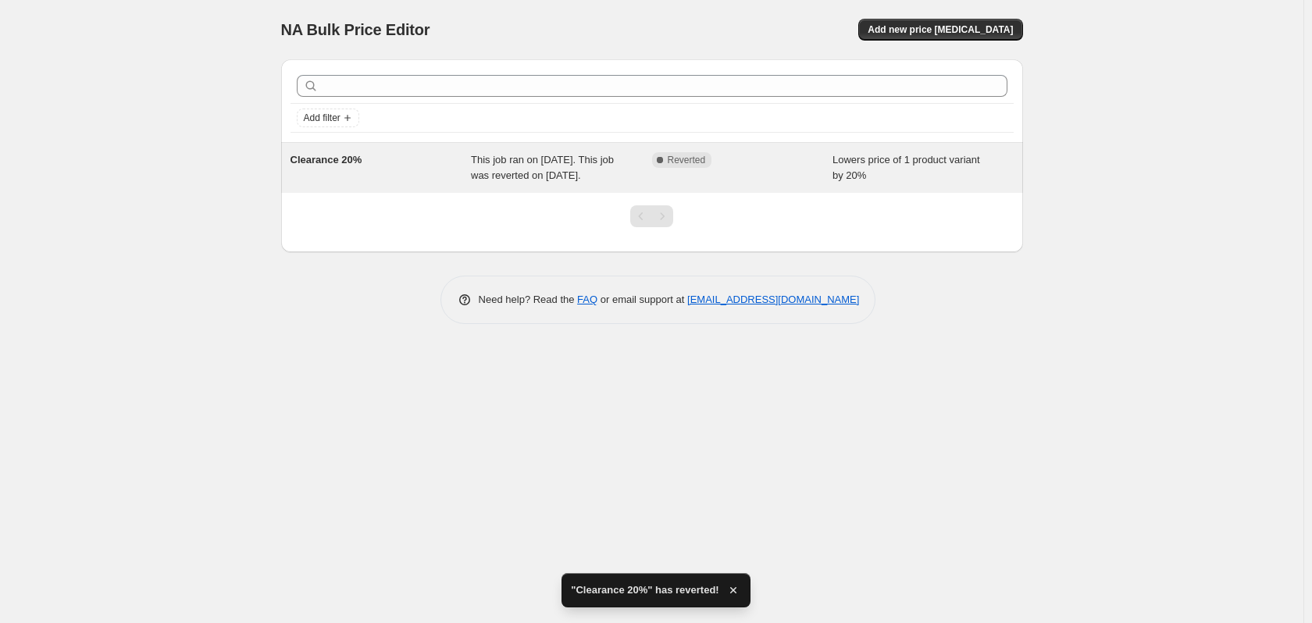
click at [757, 169] on div "Complete Reverted" at bounding box center [742, 167] width 181 height 31
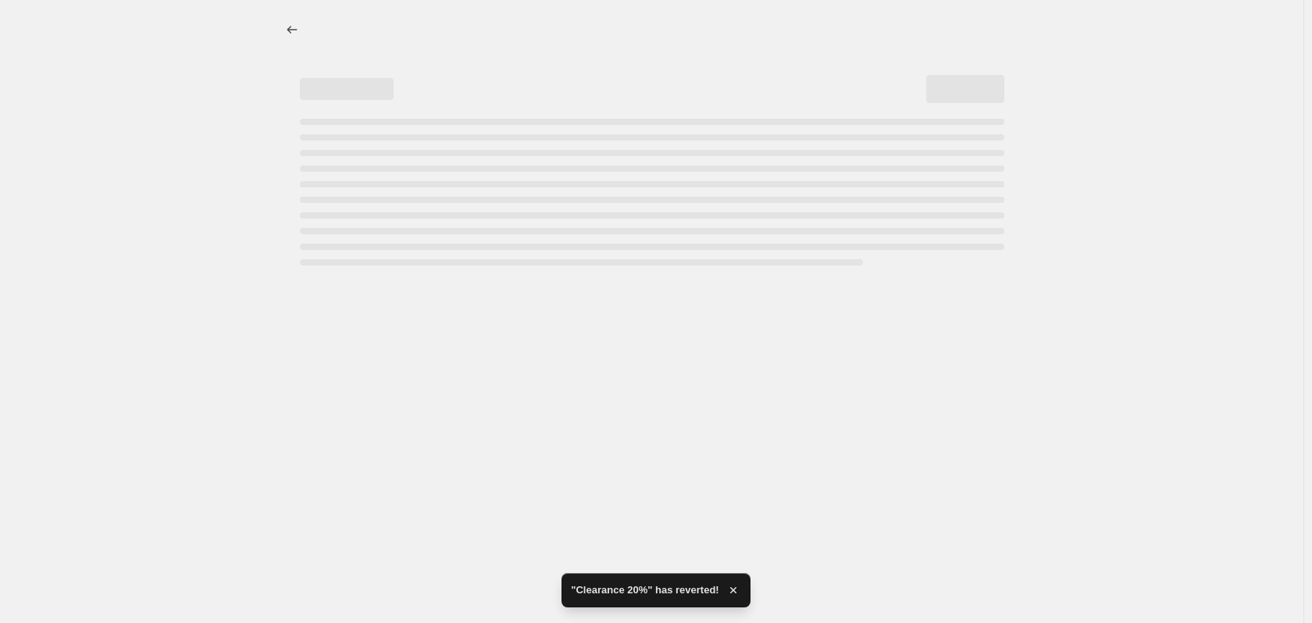
select select "percentage"
select select "collection"
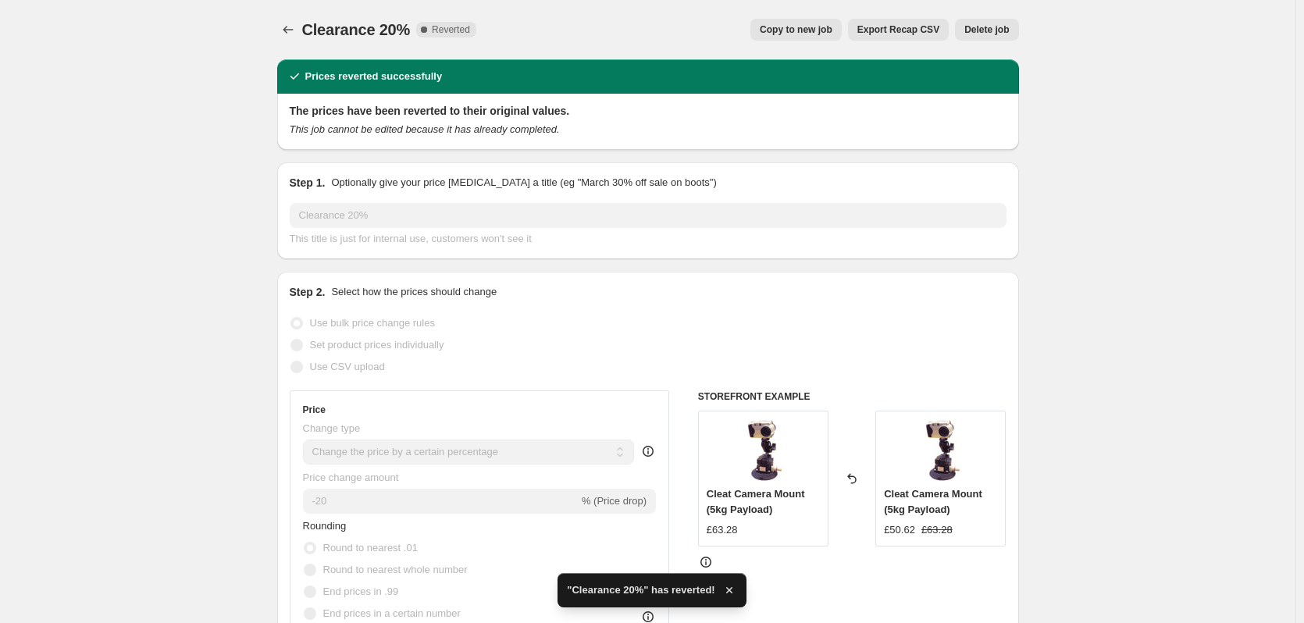
click at [810, 30] on span "Copy to new job" at bounding box center [796, 29] width 73 height 12
select select "percentage"
select select "collection"
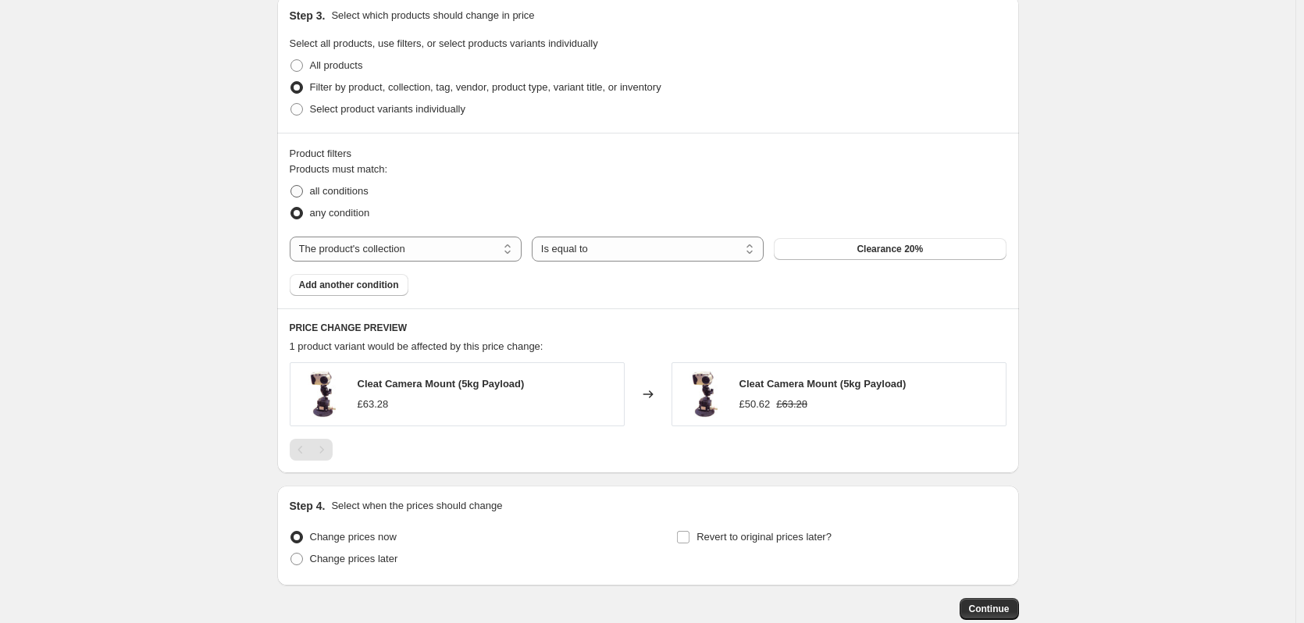
scroll to position [914, 0]
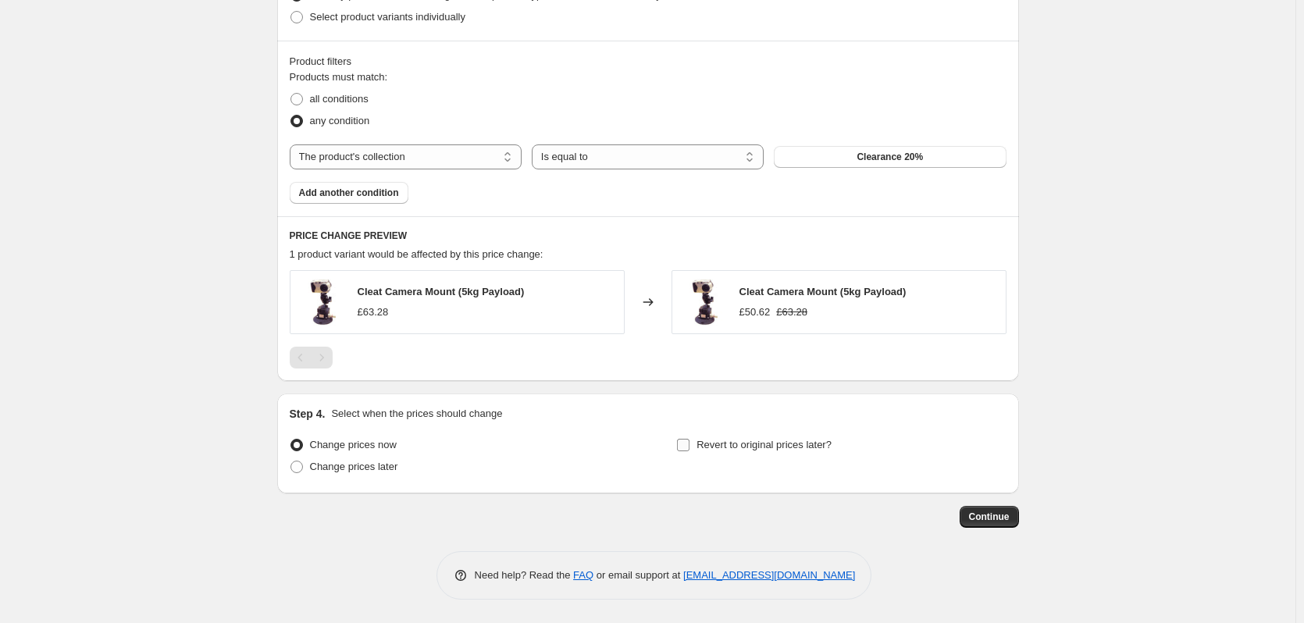
click at [687, 446] on input "Revert to original prices later?" at bounding box center [683, 445] width 12 height 12
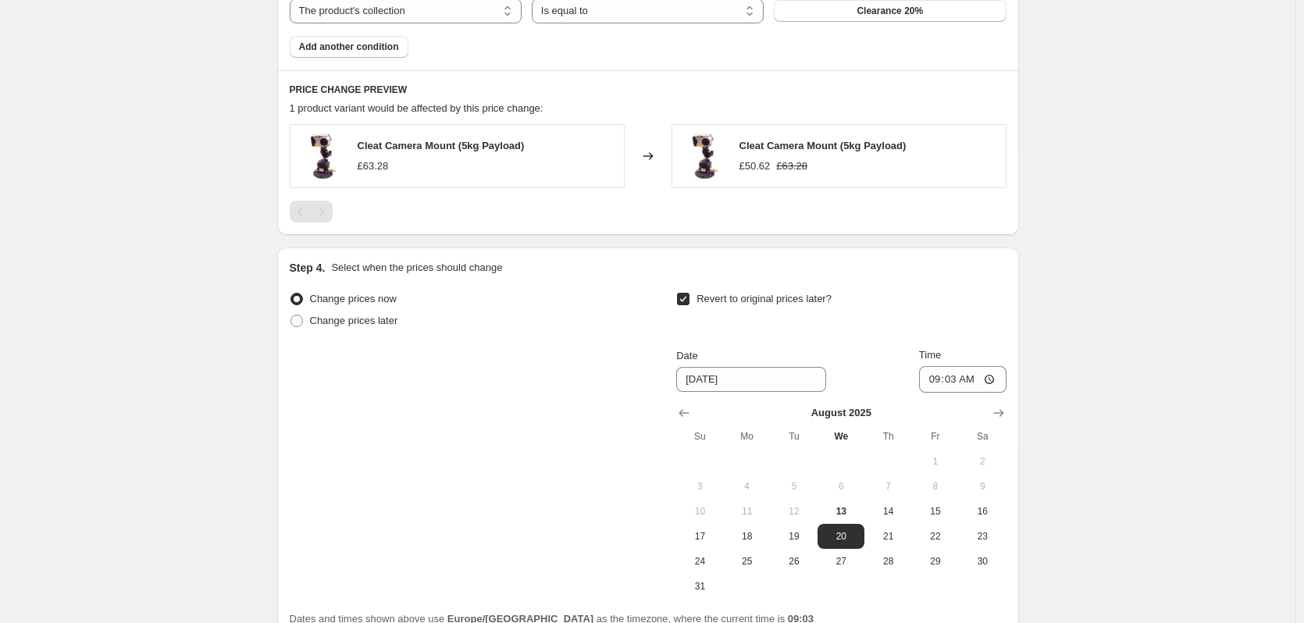
scroll to position [1148, 0]
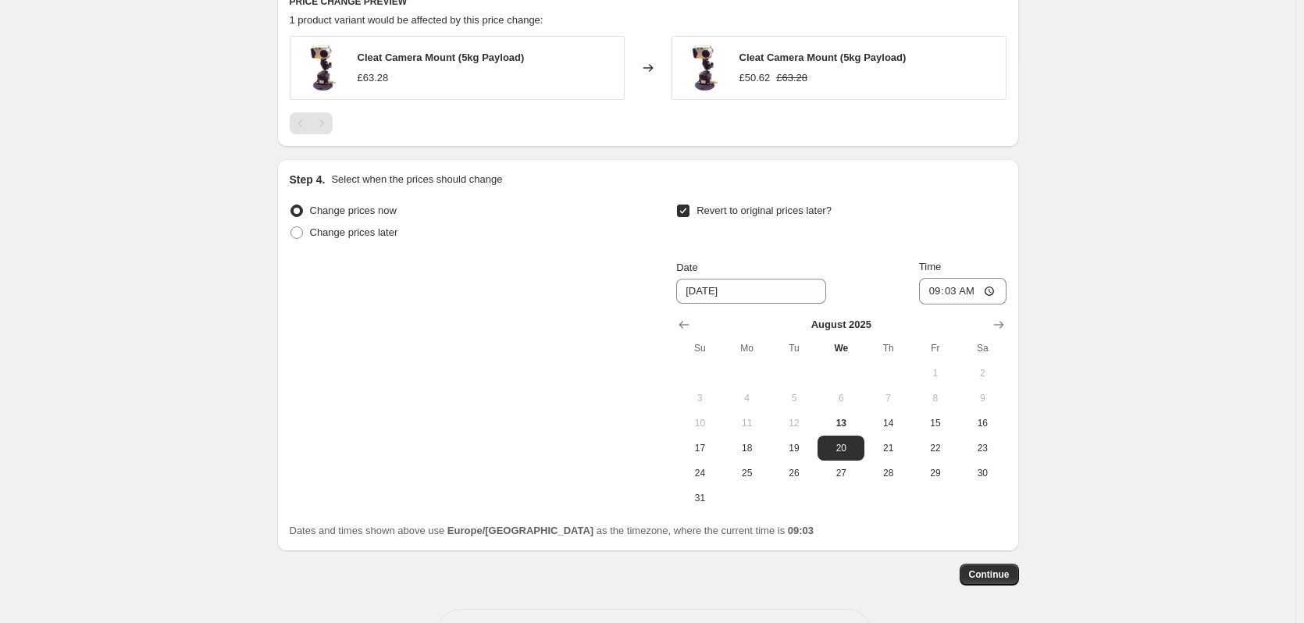
click at [689, 209] on input "Revert to original prices later?" at bounding box center [683, 211] width 12 height 12
checkbox input "false"
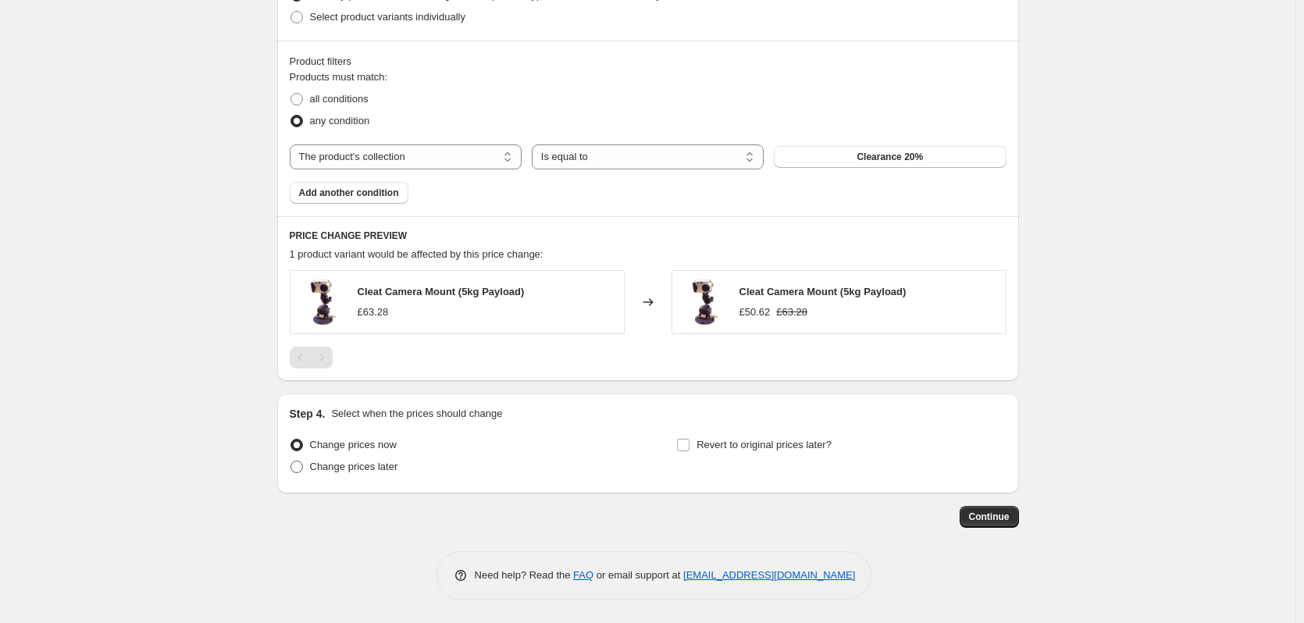
click at [388, 469] on span "Change prices later" at bounding box center [354, 467] width 88 height 12
click at [291, 461] on input "Change prices later" at bounding box center [290, 461] width 1 height 1
radio input "true"
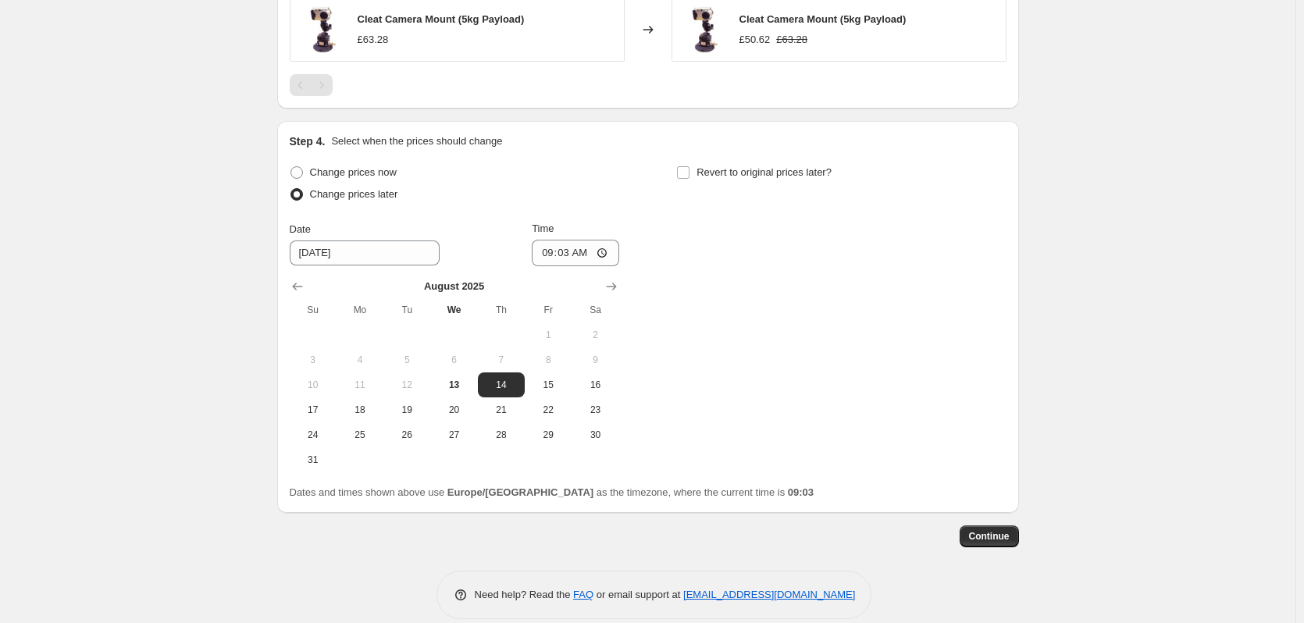
scroll to position [1206, 0]
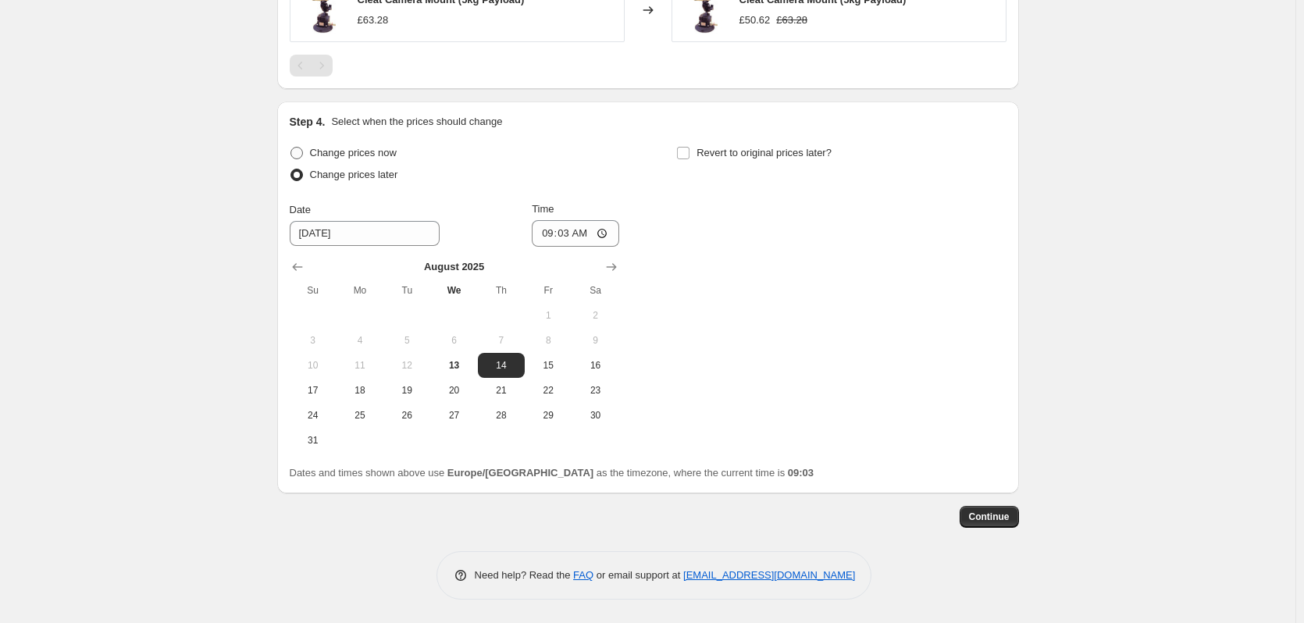
click at [355, 151] on span "Change prices now" at bounding box center [353, 153] width 87 height 12
click at [291, 148] on input "Change prices now" at bounding box center [290, 147] width 1 height 1
radio input "true"
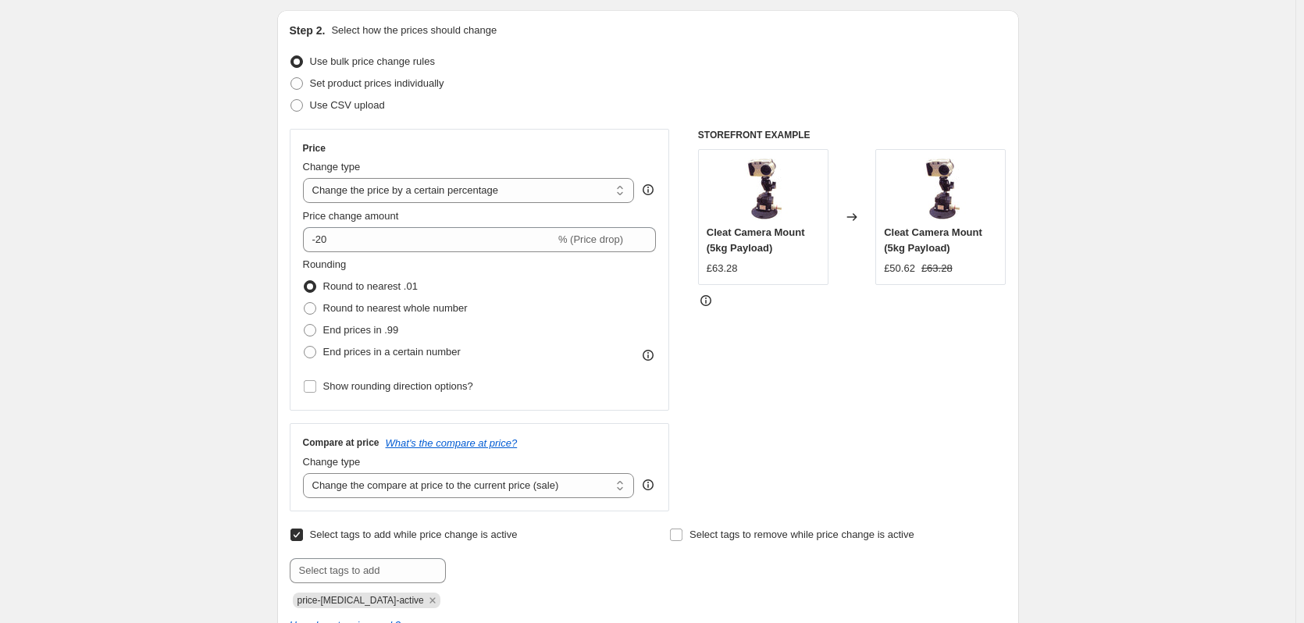
scroll to position [156, 0]
click at [517, 200] on select "Change the price to a certain amount Change the price by a certain amount Chang…" at bounding box center [469, 192] width 332 height 25
click at [157, 269] on div "Create new price change job. This page is ready Create new price change job Dra…" at bounding box center [647, 612] width 1295 height 1537
click at [340, 387] on span "Show rounding direction options?" at bounding box center [398, 389] width 150 height 12
click at [316, 387] on input "Show rounding direction options?" at bounding box center [310, 389] width 12 height 12
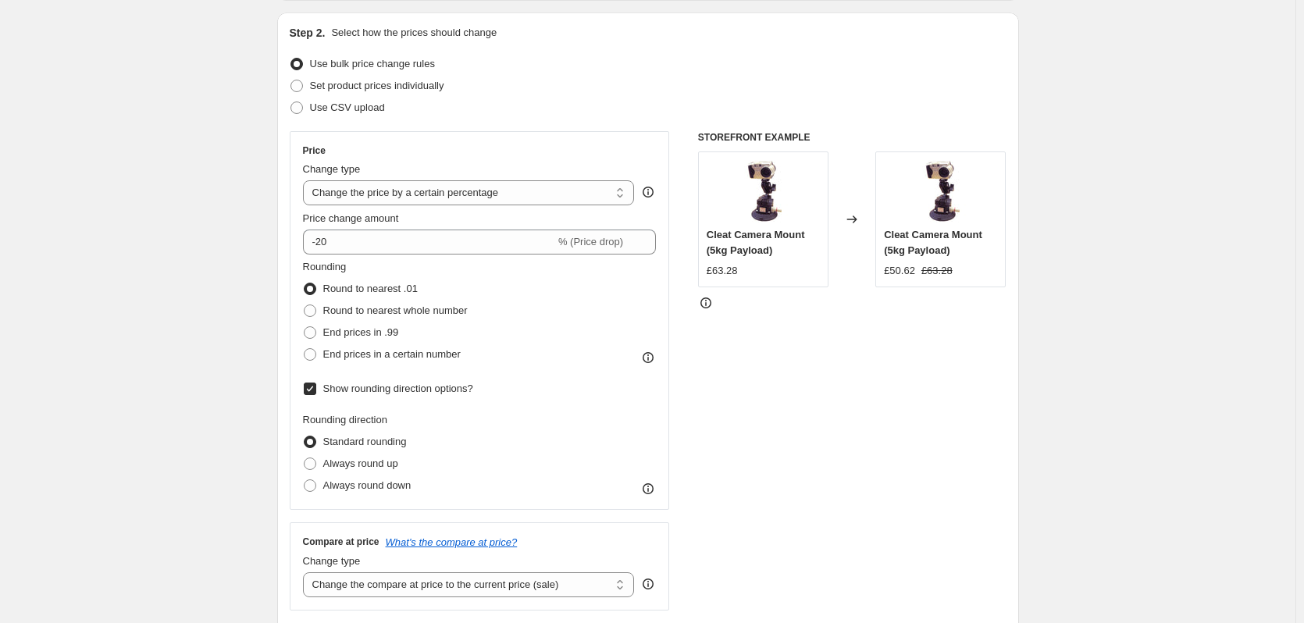
click at [333, 388] on span "Show rounding direction options?" at bounding box center [398, 389] width 150 height 12
click at [316, 388] on input "Show rounding direction options?" at bounding box center [310, 389] width 12 height 12
checkbox input "false"
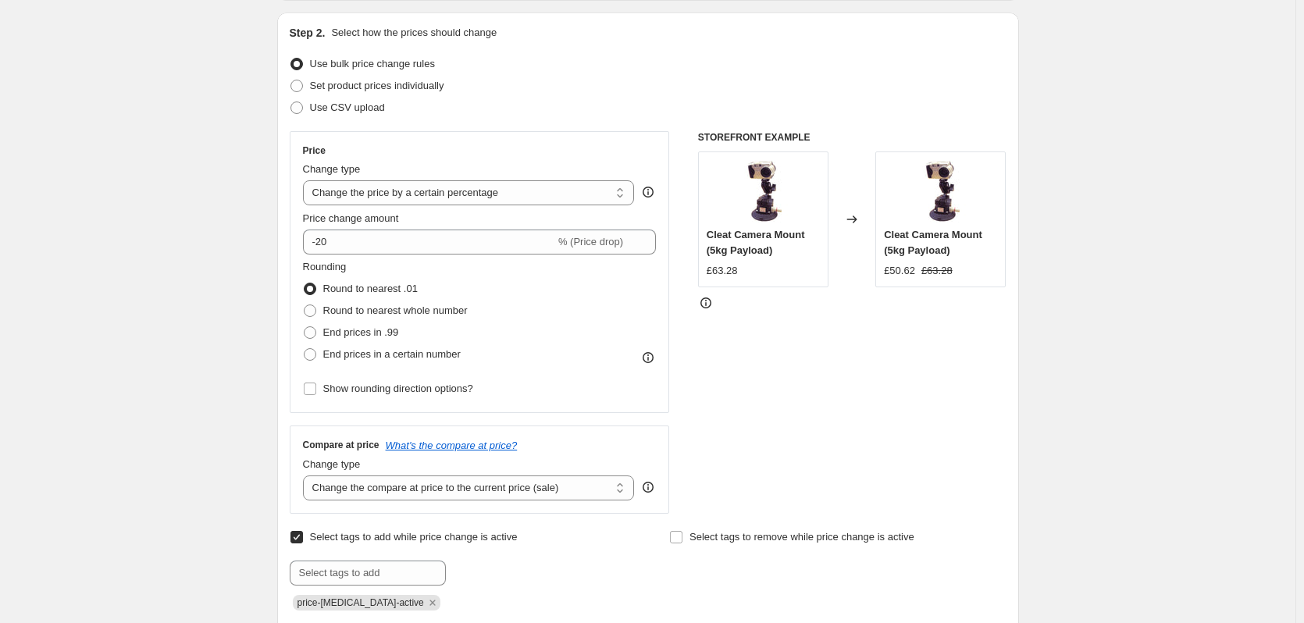
click at [1081, 258] on div "Create new price change job. This page is ready Create new price change job Dra…" at bounding box center [647, 612] width 1295 height 1537
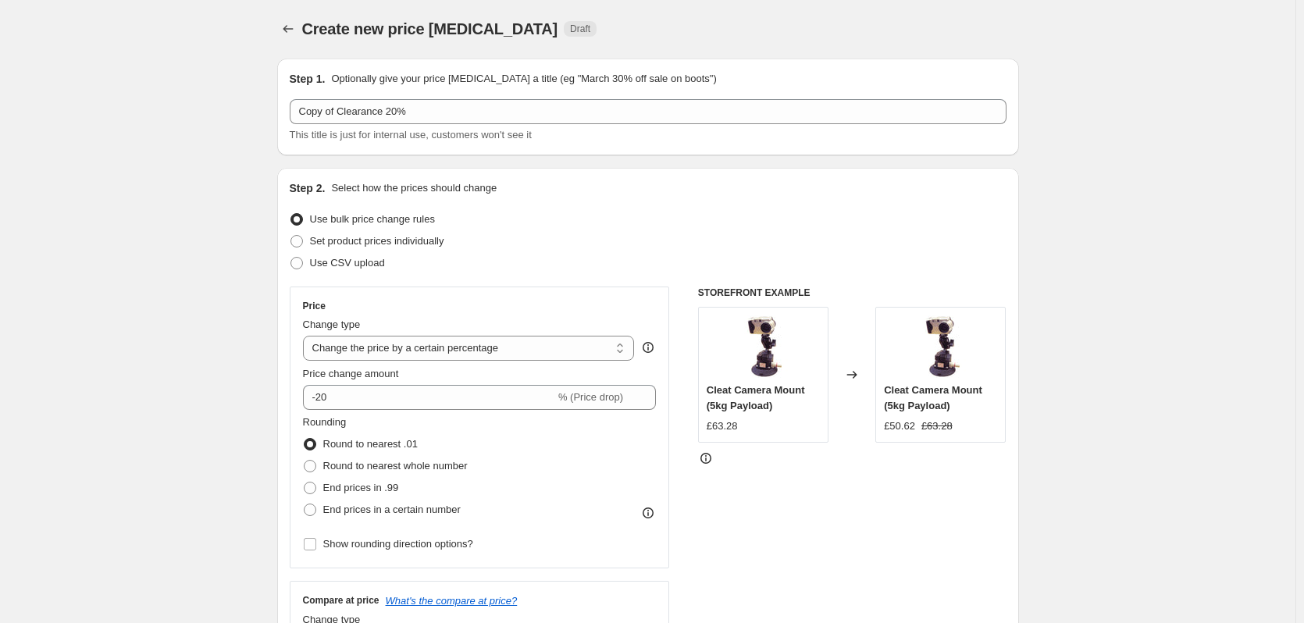
scroll to position [0, 0]
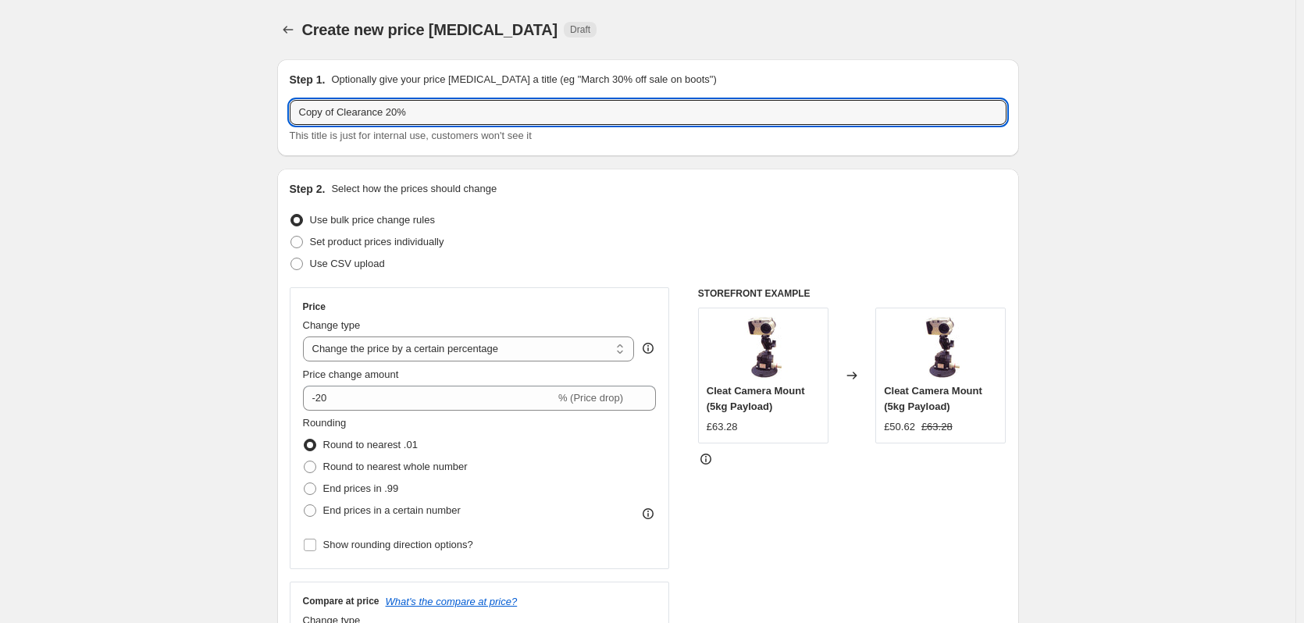
drag, startPoint x: 344, startPoint y: 109, endPoint x: 238, endPoint y: 106, distance: 106.2
type input "Clearance 20%"
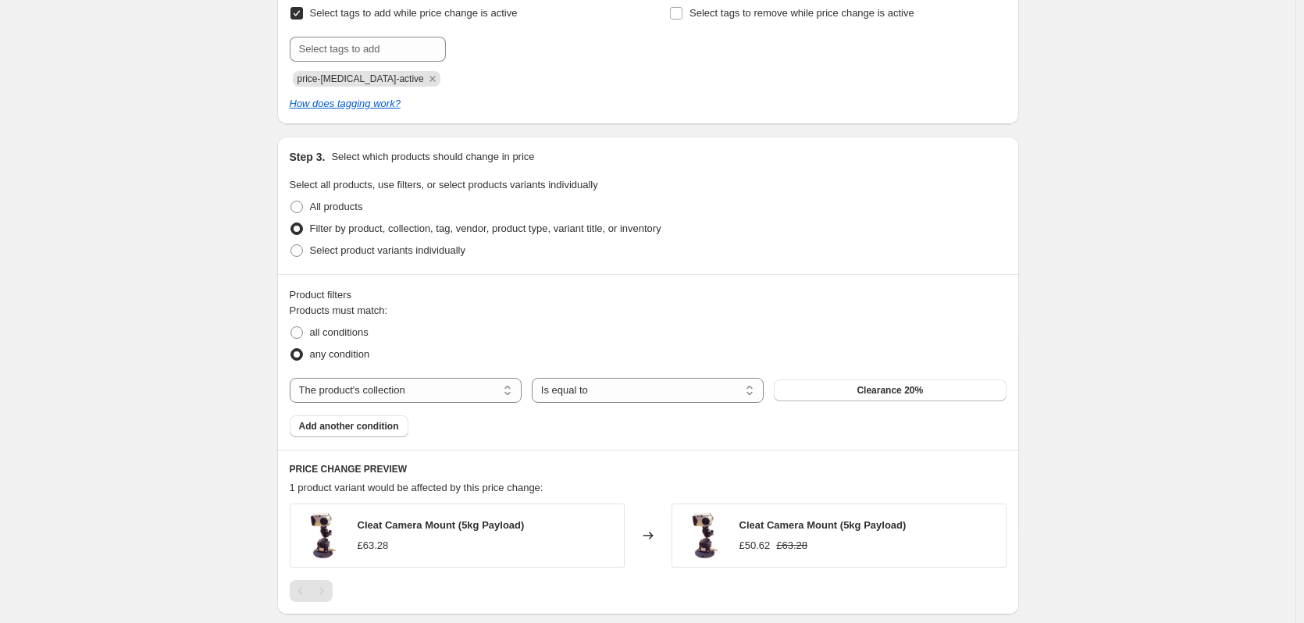
scroll to position [914, 0]
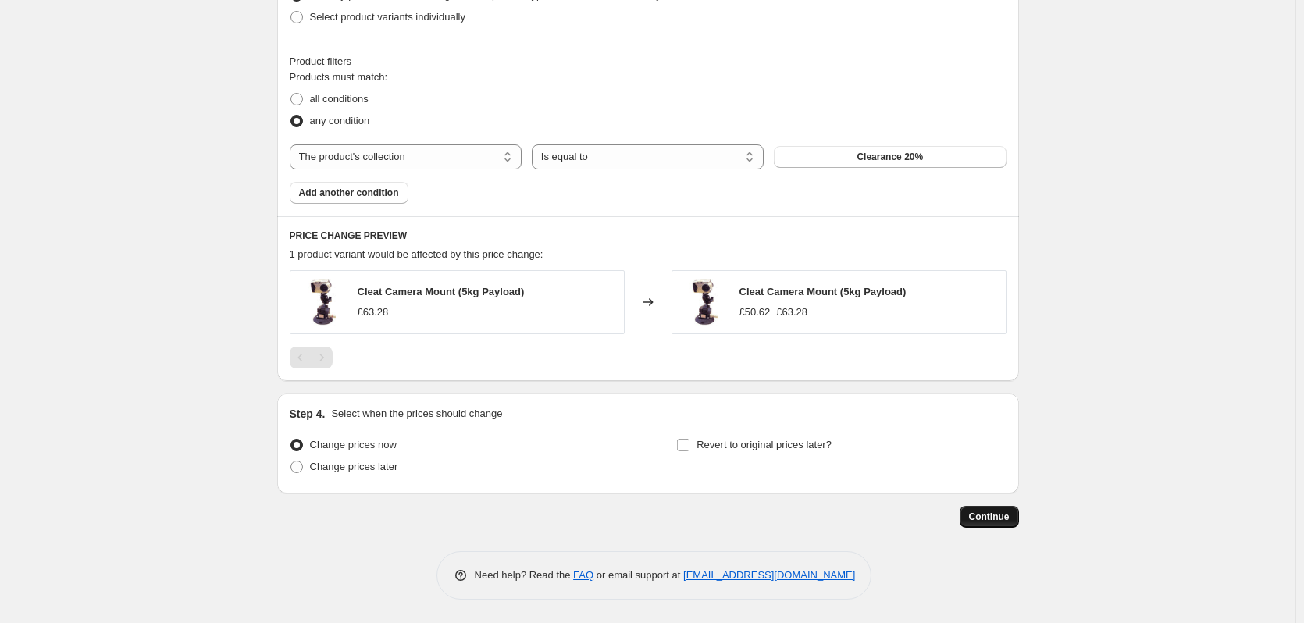
click at [1007, 510] on button "Continue" at bounding box center [989, 517] width 59 height 22
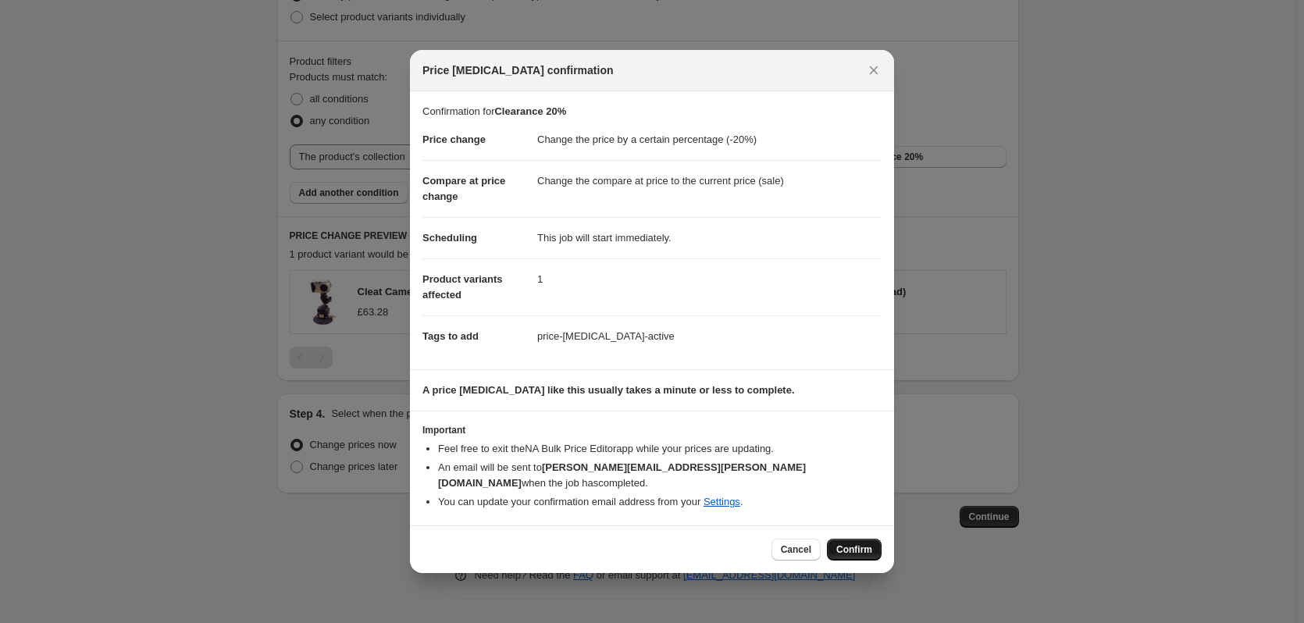
click at [851, 545] on span "Confirm" at bounding box center [854, 549] width 36 height 12
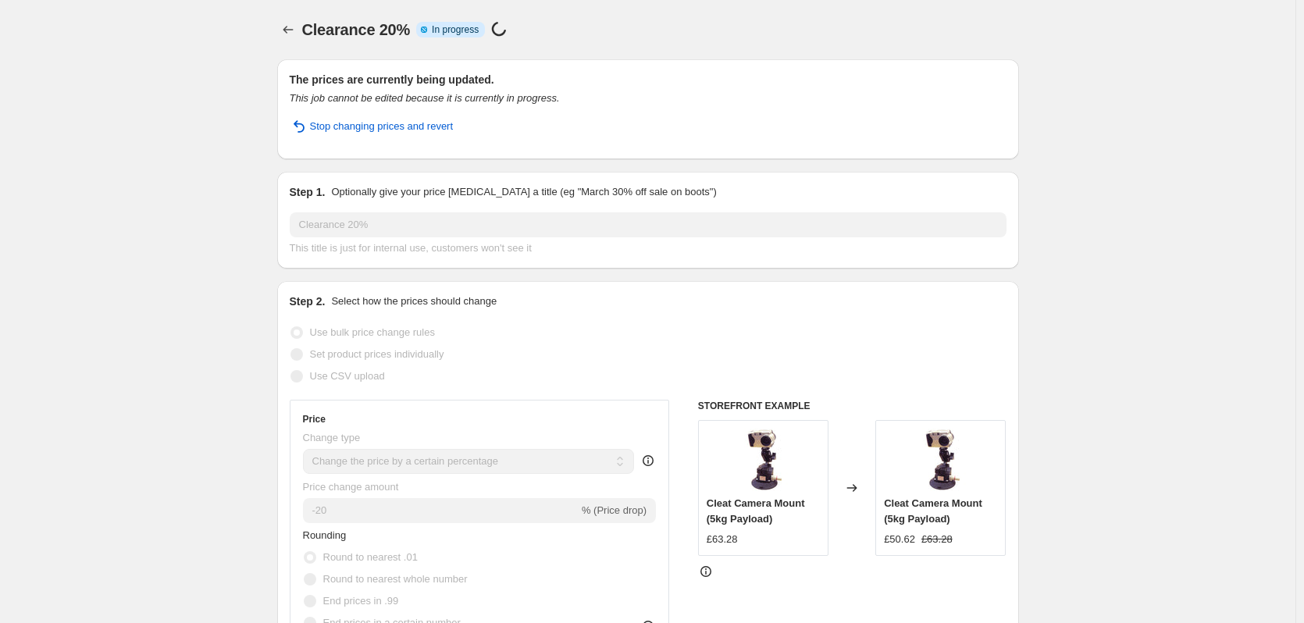
select select "percentage"
select select "collection"
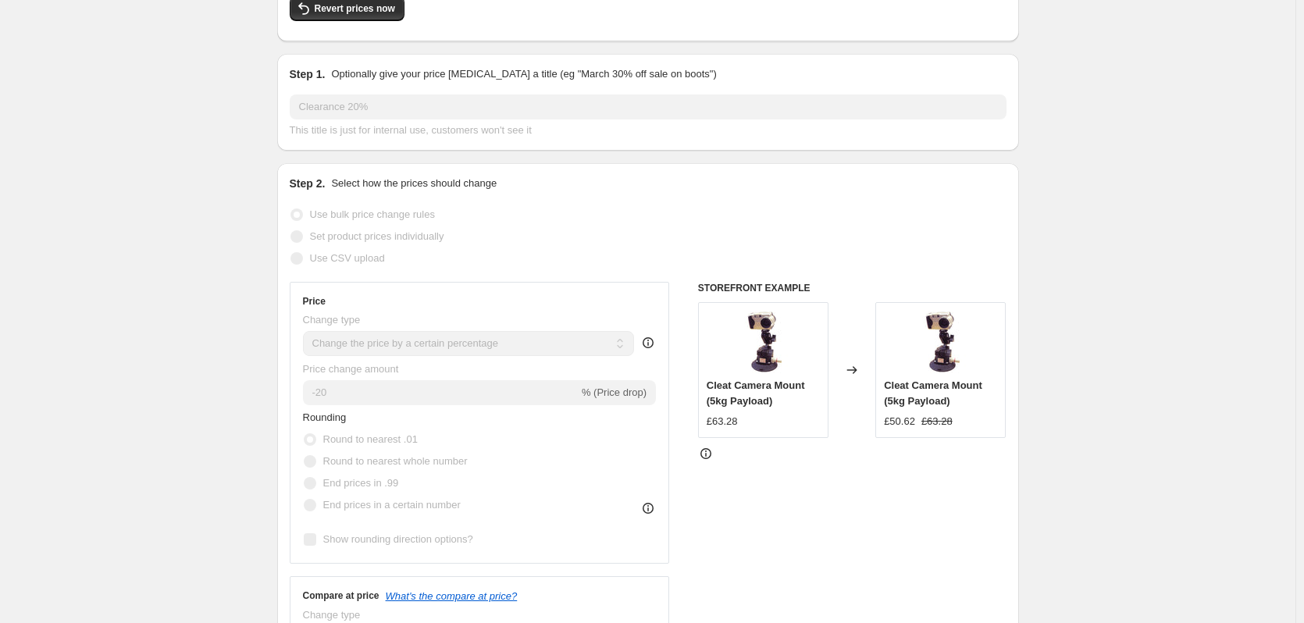
scroll to position [156, 0]
